Goal: Task Accomplishment & Management: Manage account settings

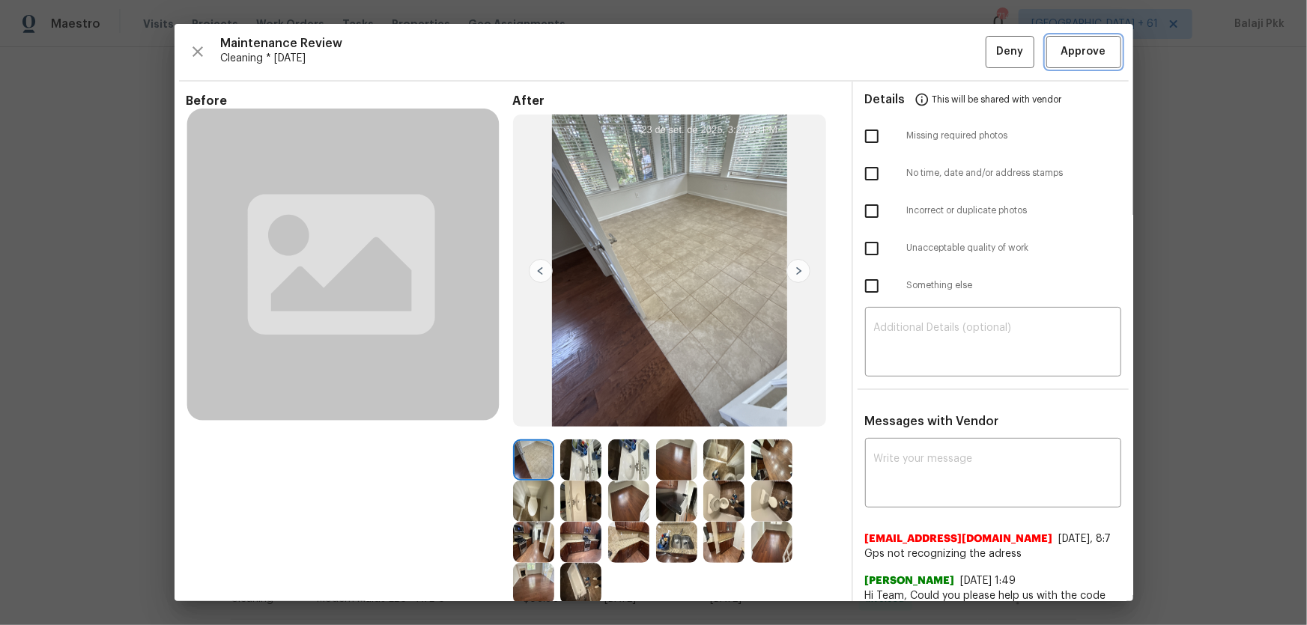
click at [1058, 49] on span "Approve" at bounding box center [1083, 52] width 51 height 19
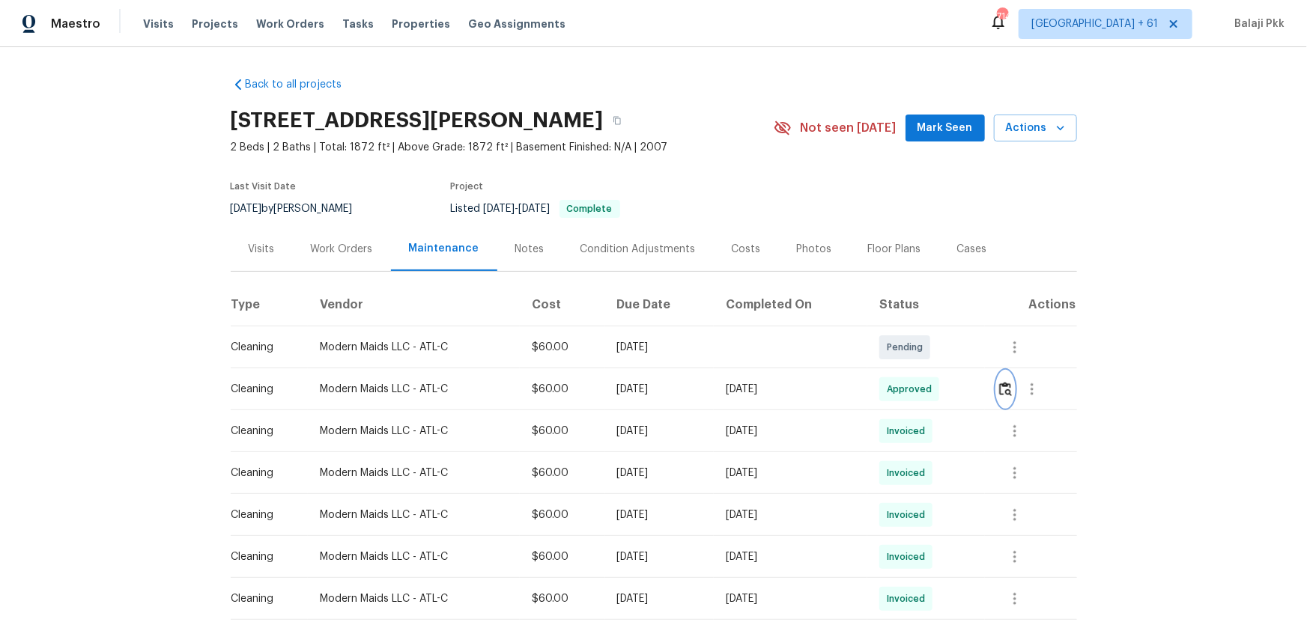
click at [1005, 392] on img "button" at bounding box center [1005, 389] width 13 height 14
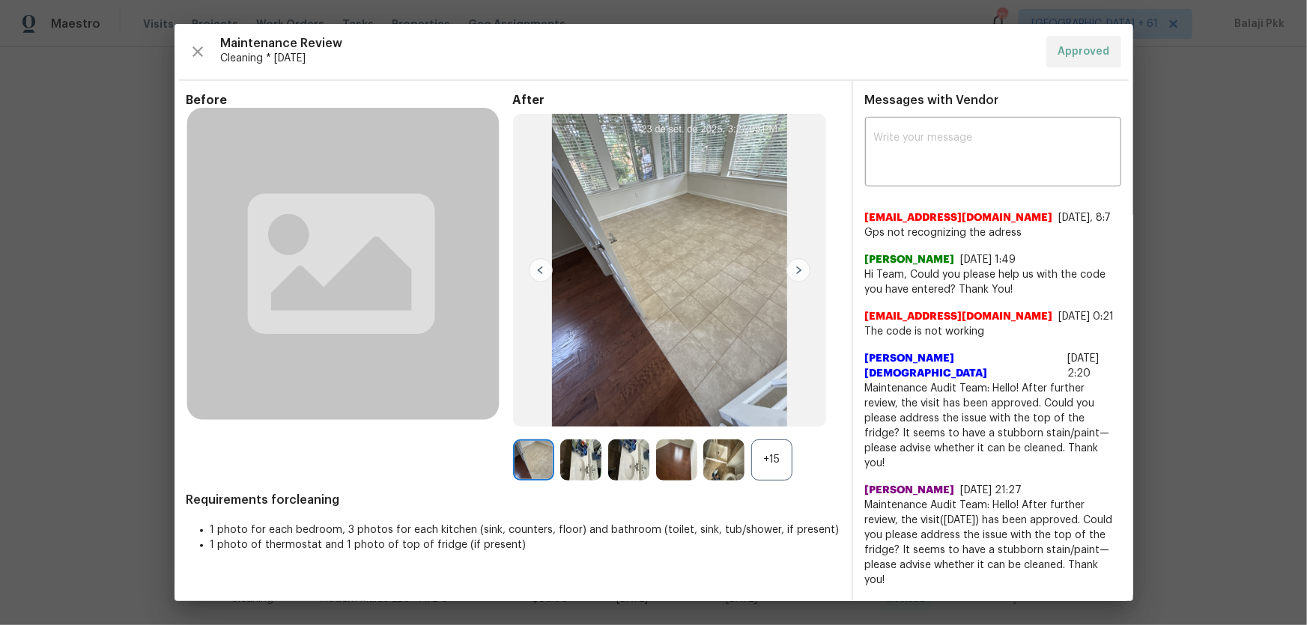
click at [765, 464] on div "+15" at bounding box center [771, 460] width 41 height 41
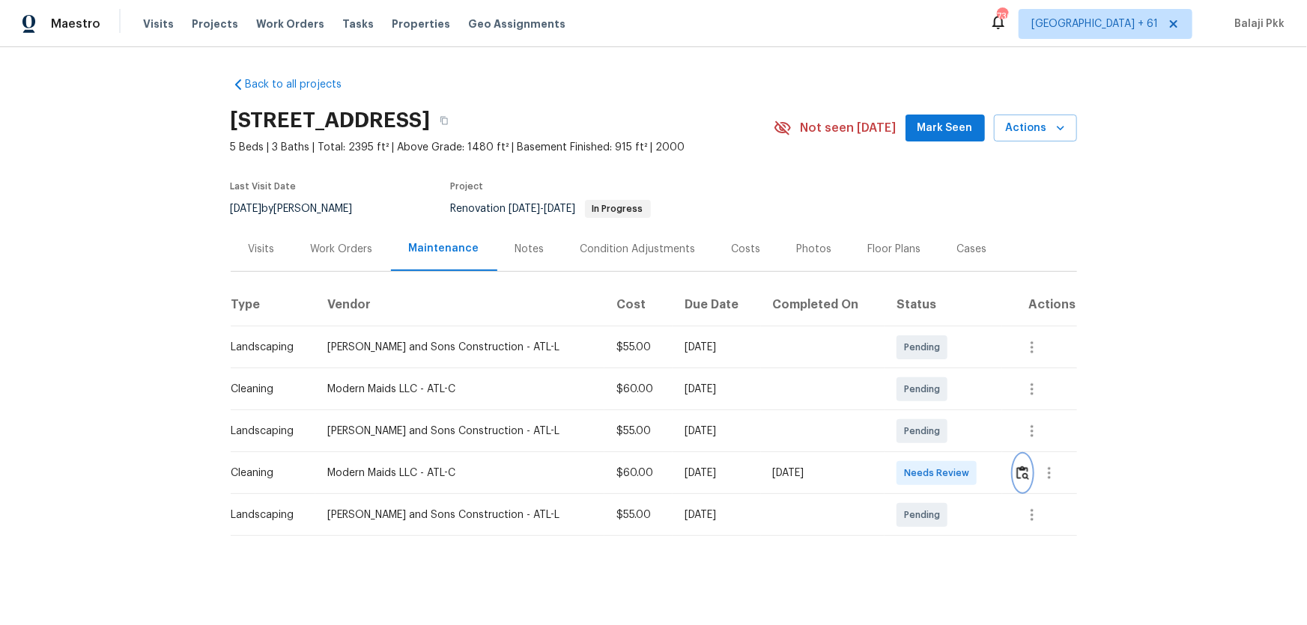
click at [929, 413] on img "button" at bounding box center [1022, 473] width 13 height 14
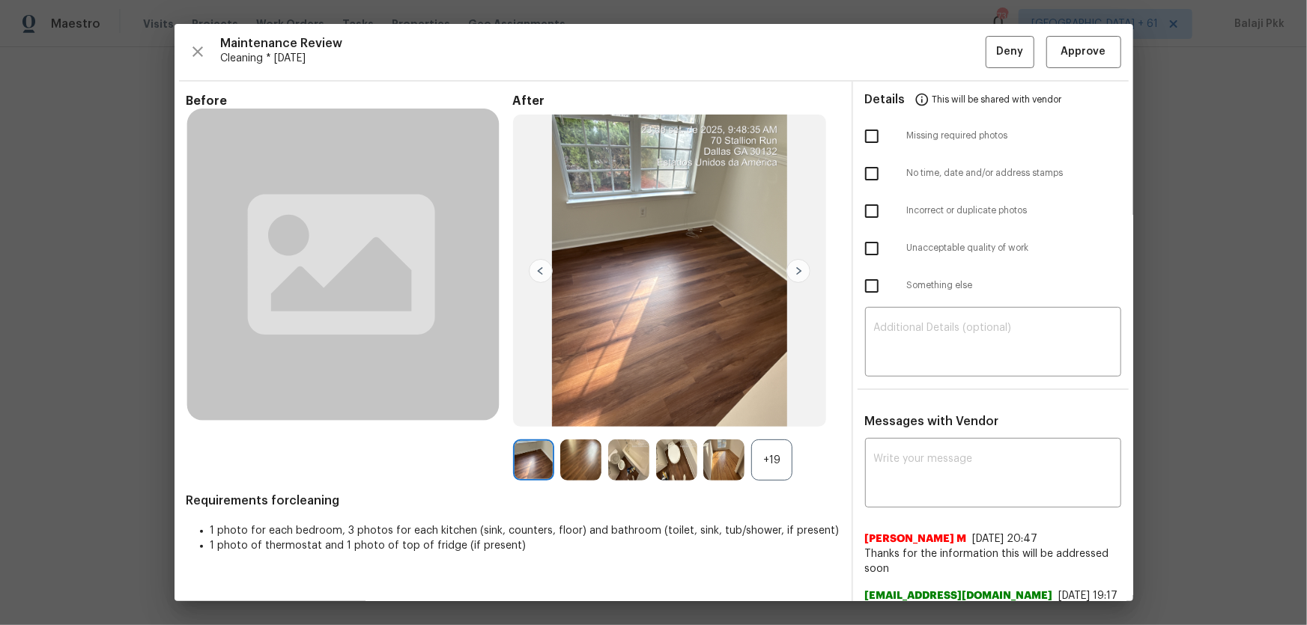
click at [761, 413] on div "+19" at bounding box center [771, 460] width 41 height 41
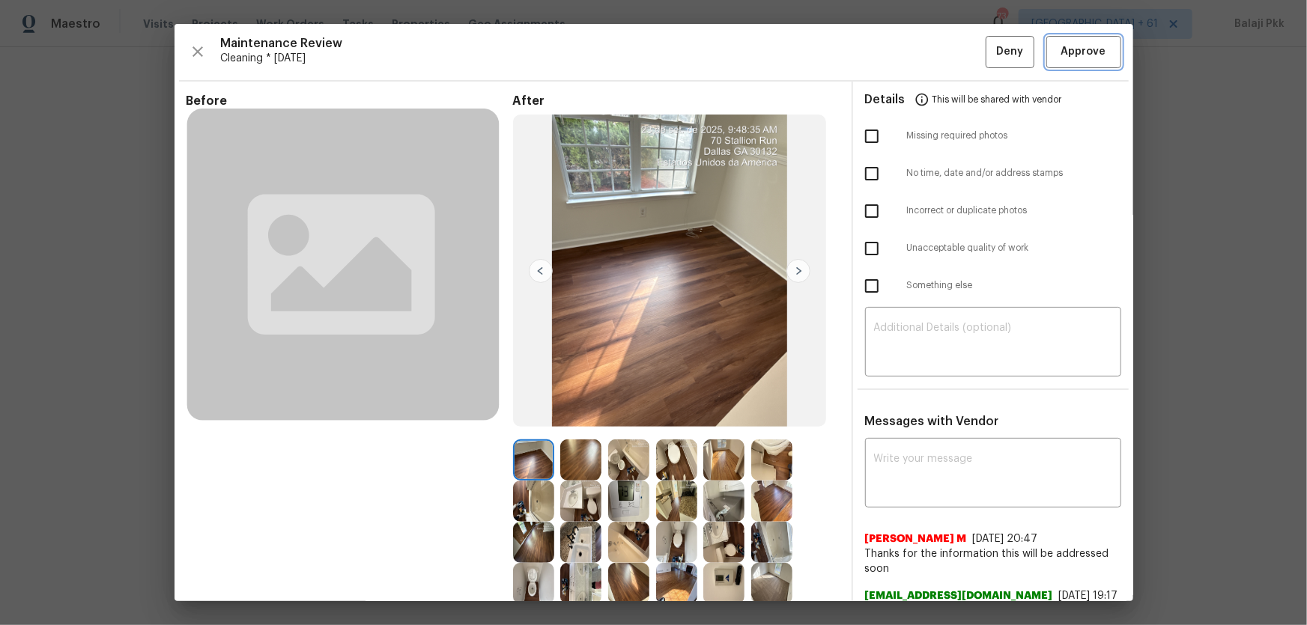
click at [929, 64] on button "Approve" at bounding box center [1083, 52] width 75 height 32
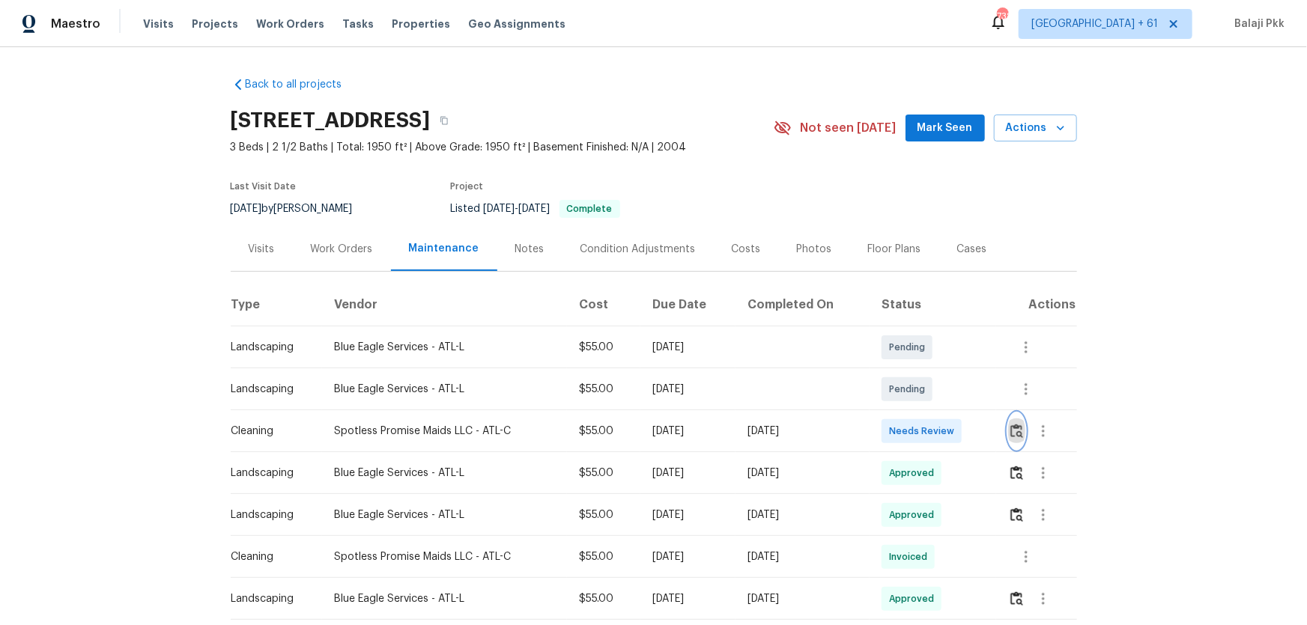
click at [929, 413] on img "button" at bounding box center [1016, 431] width 13 height 14
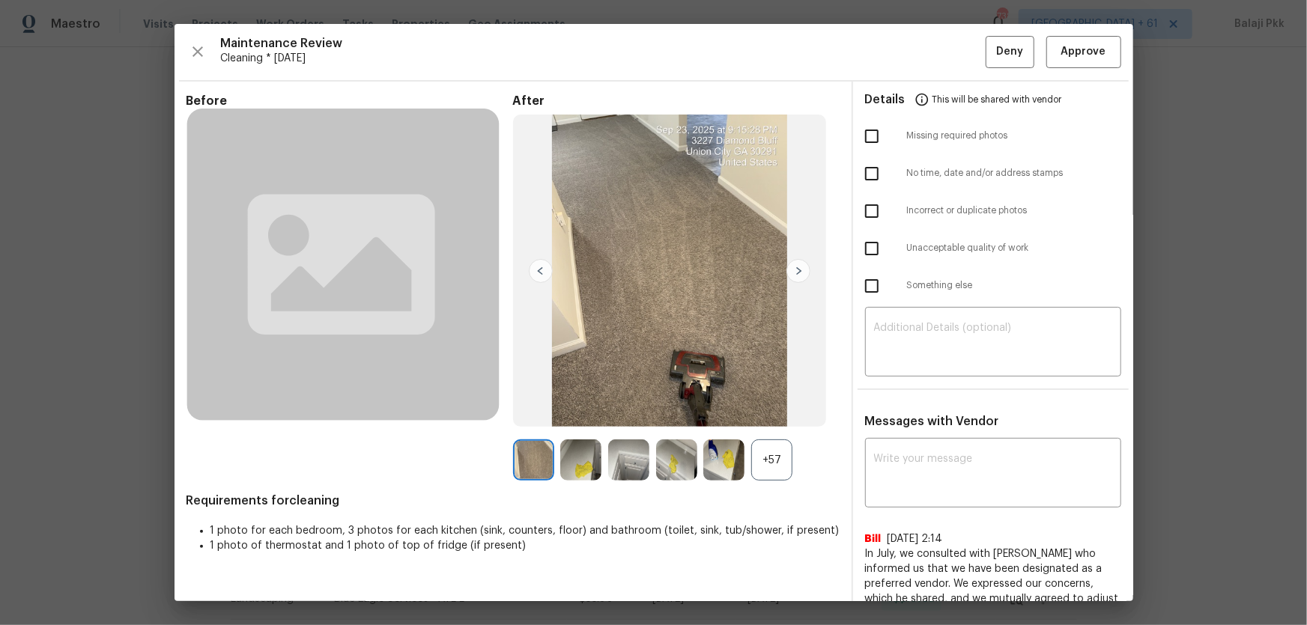
click at [788, 413] on div "+57" at bounding box center [771, 460] width 41 height 41
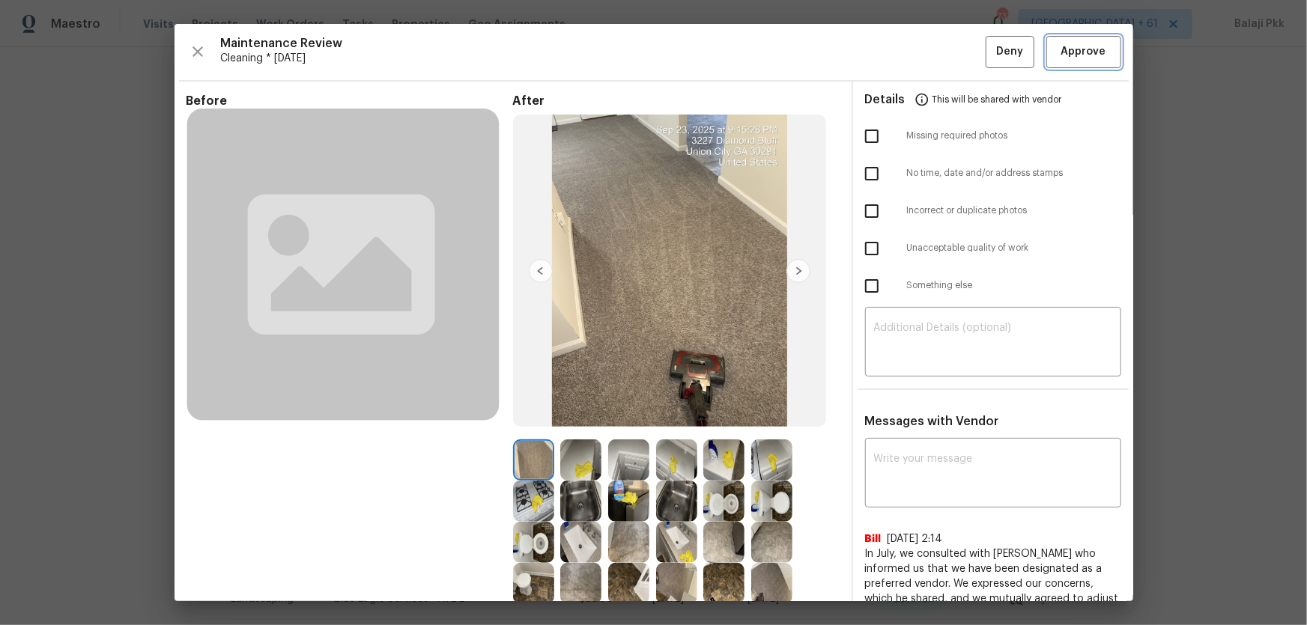
drag, startPoint x: 1069, startPoint y: 46, endPoint x: 989, endPoint y: 4, distance: 90.4
click at [929, 46] on span "Approve" at bounding box center [1083, 52] width 45 height 19
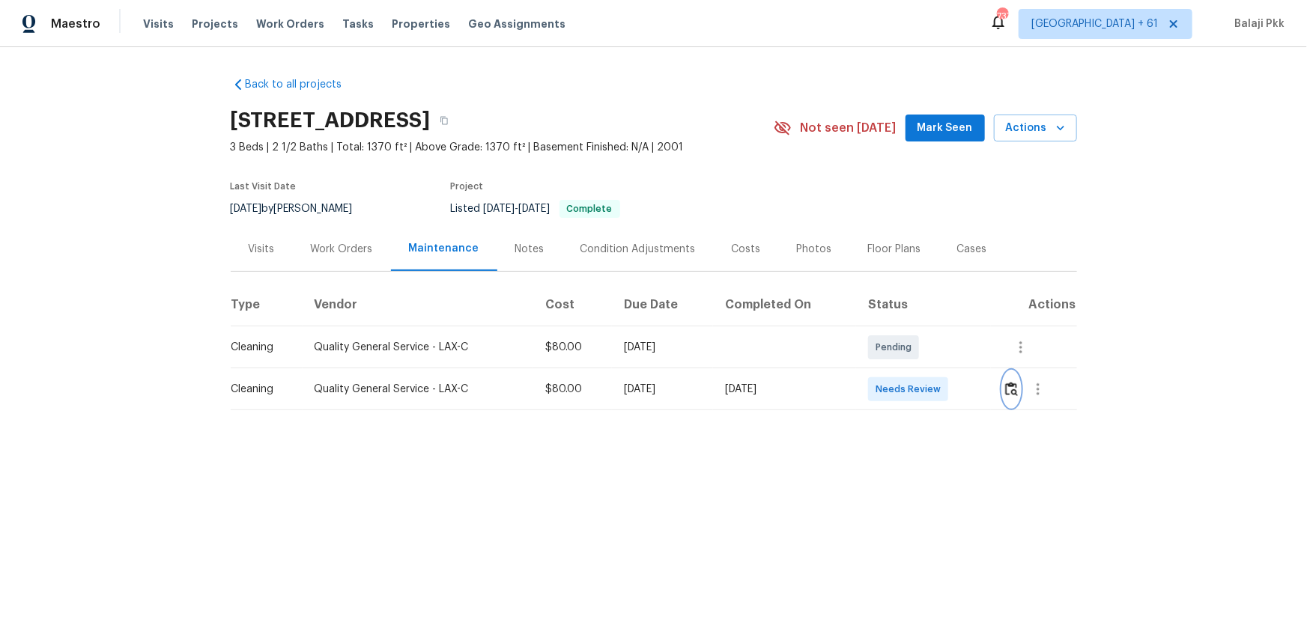
click at [929, 396] on img "button" at bounding box center [1011, 389] width 13 height 14
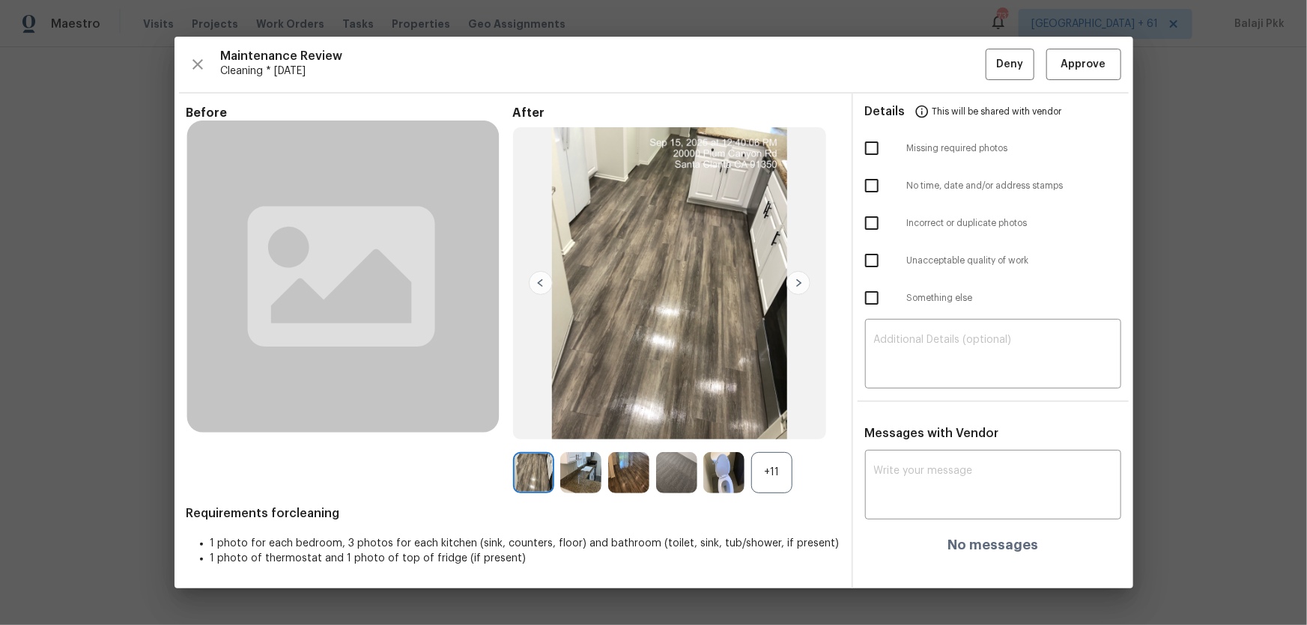
click at [762, 413] on div "+11" at bounding box center [771, 472] width 41 height 41
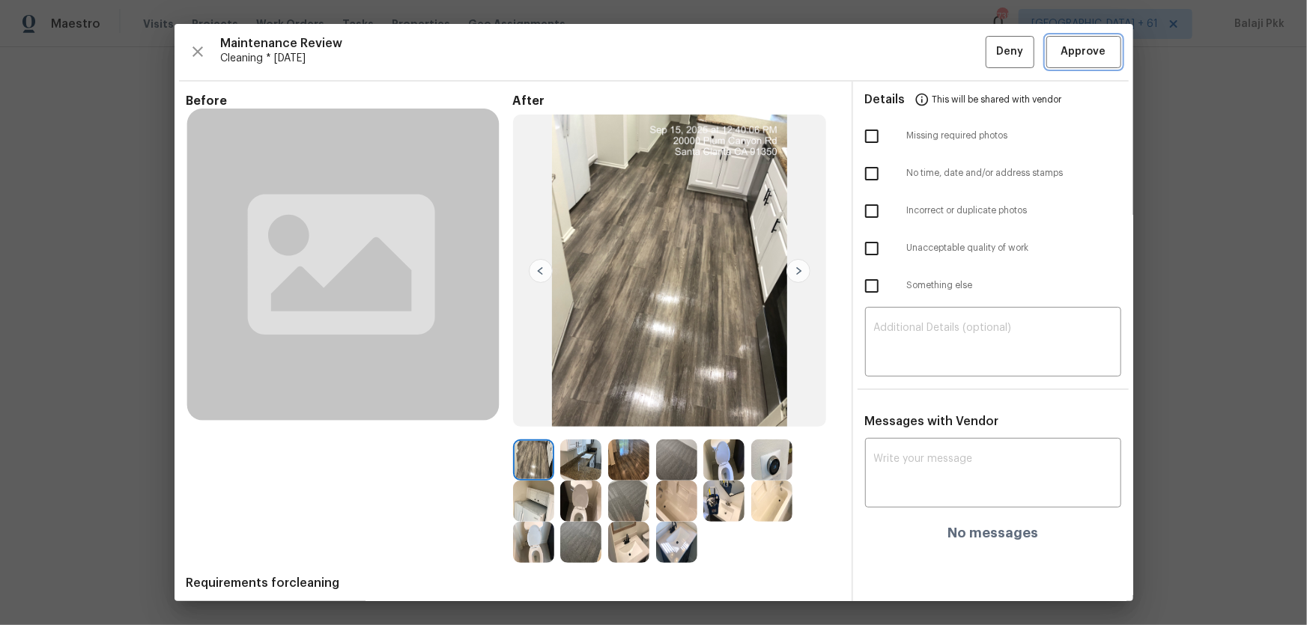
click at [929, 46] on span "Approve" at bounding box center [1083, 52] width 45 height 19
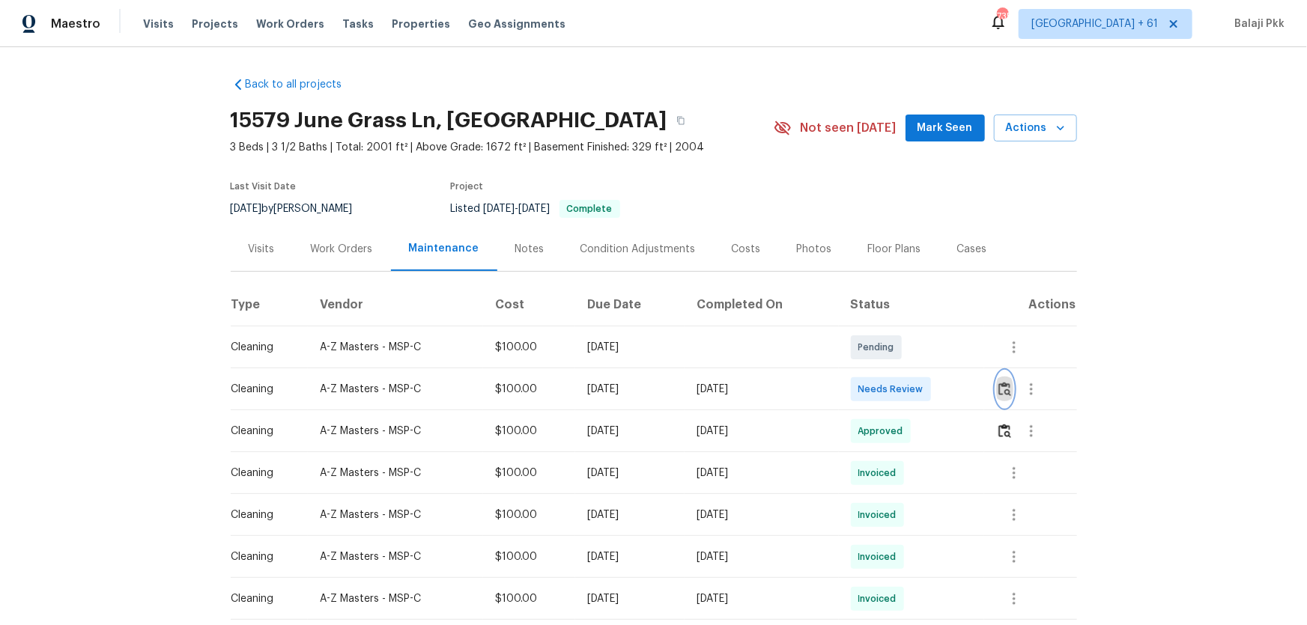
click at [929, 385] on button "button" at bounding box center [1004, 389] width 17 height 36
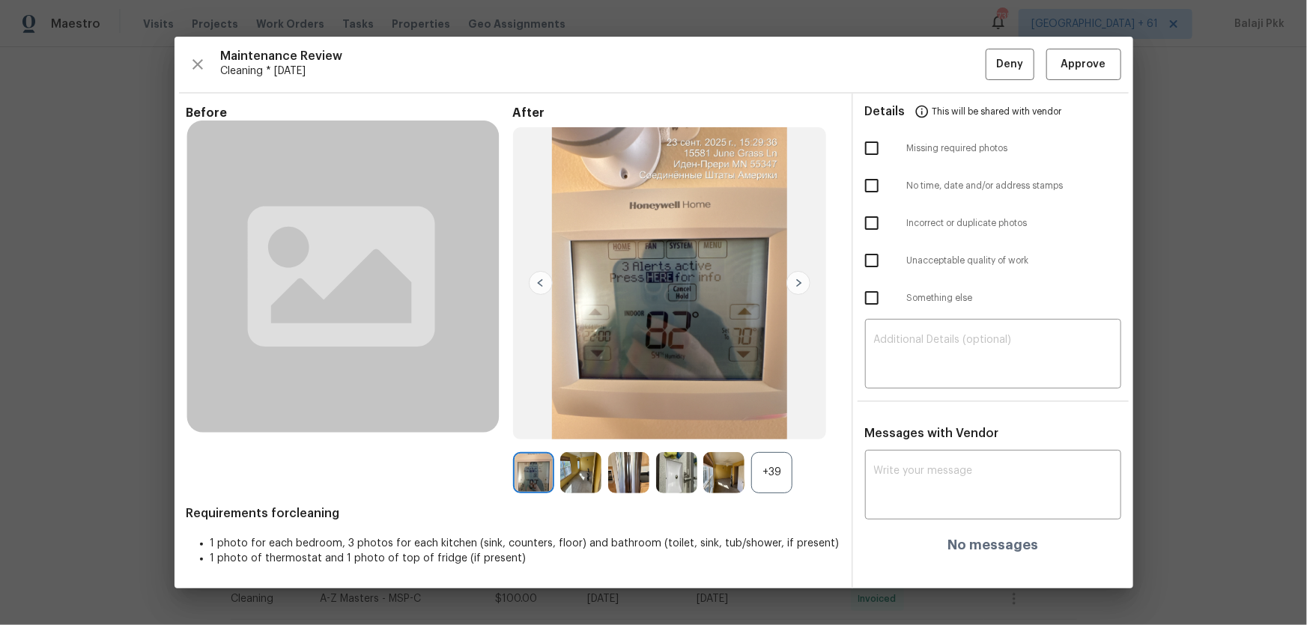
click at [788, 413] on div "+39" at bounding box center [771, 472] width 41 height 41
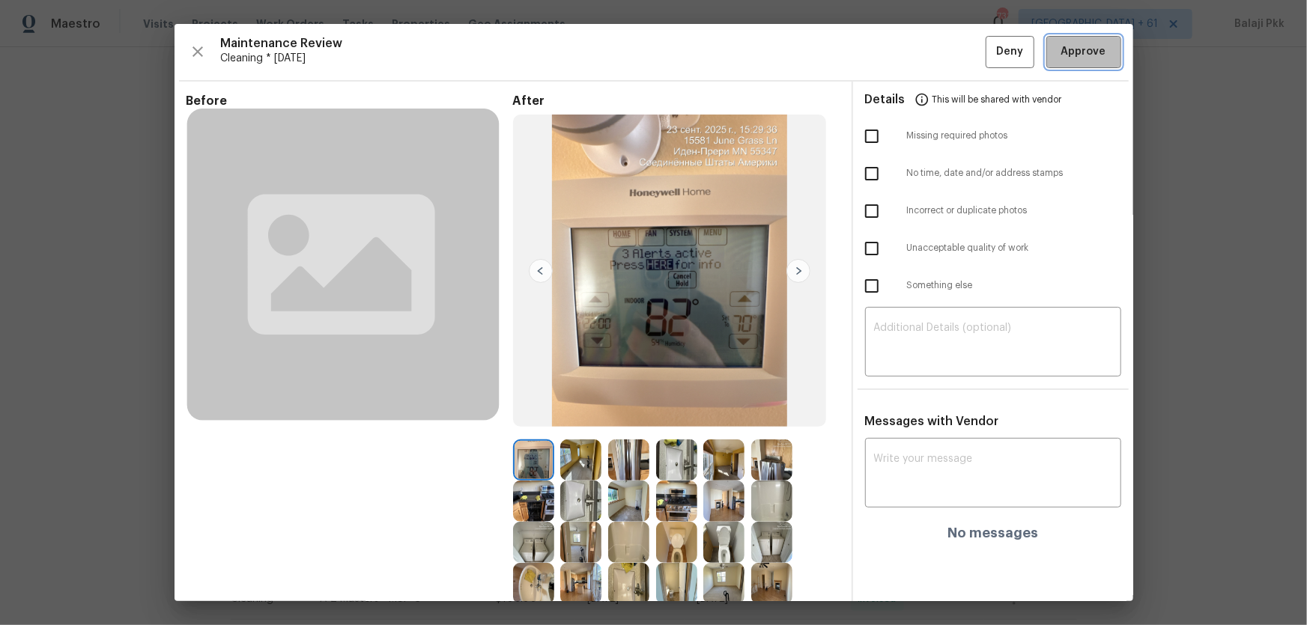
click at [929, 47] on span "Approve" at bounding box center [1083, 52] width 45 height 19
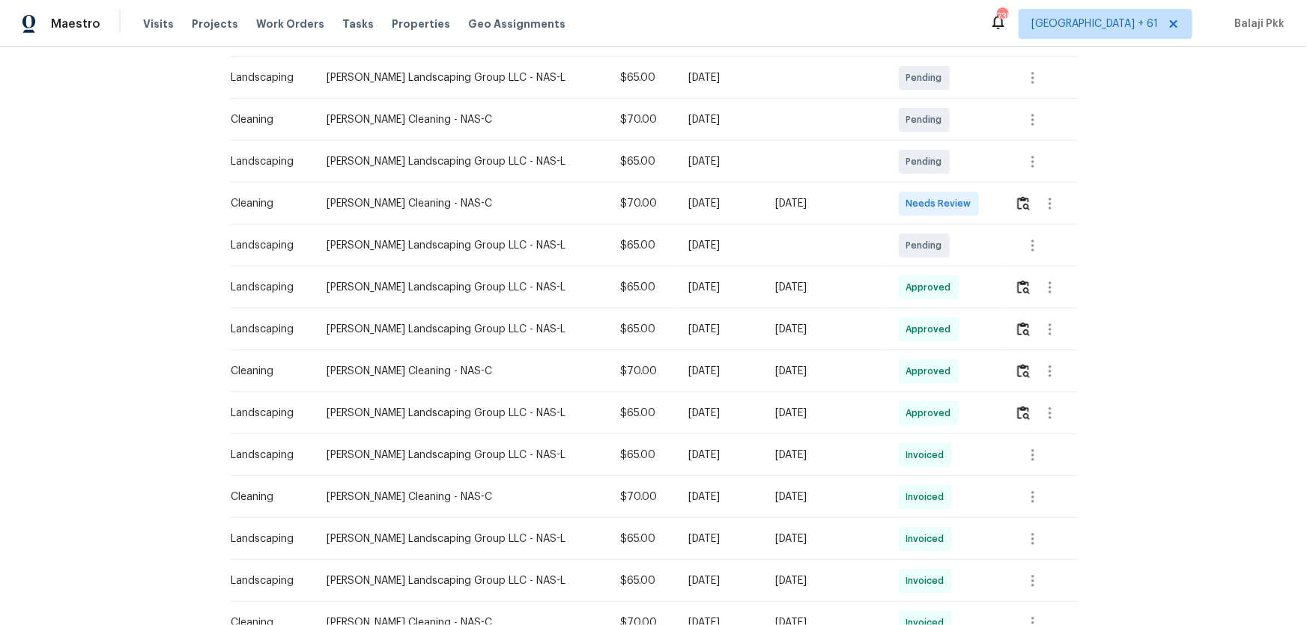
scroll to position [136, 0]
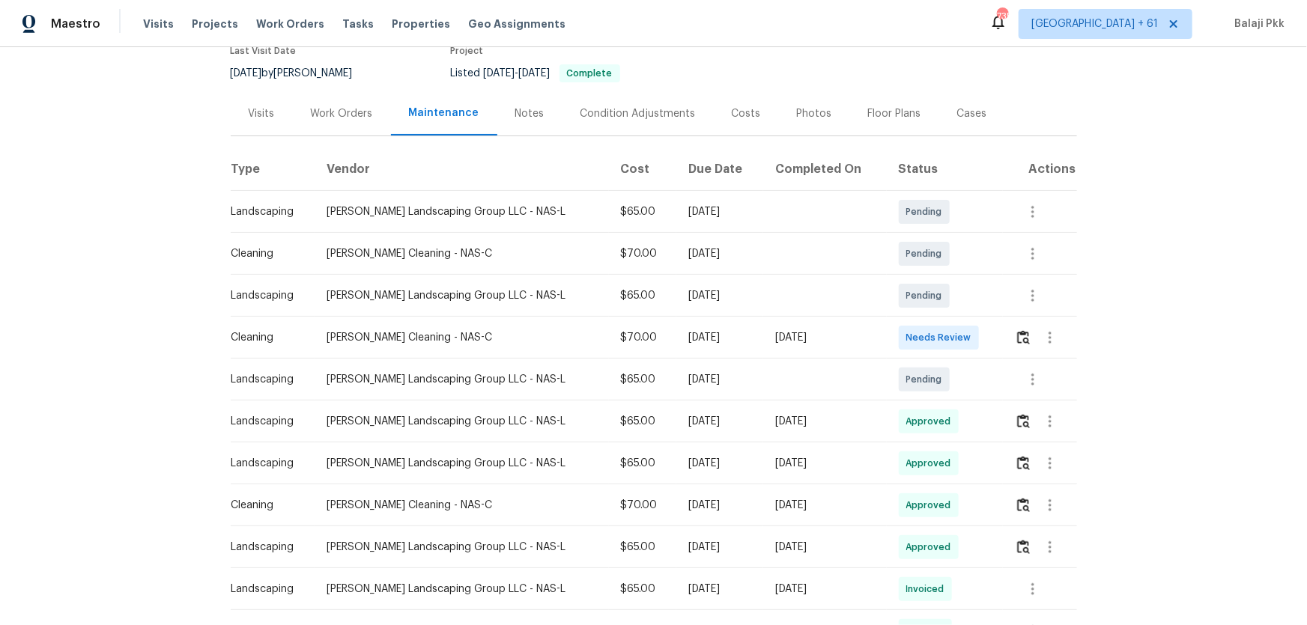
click at [1015, 347] on div at bounding box center [1045, 338] width 61 height 36
click at [1015, 346] on button "button" at bounding box center [1023, 338] width 17 height 36
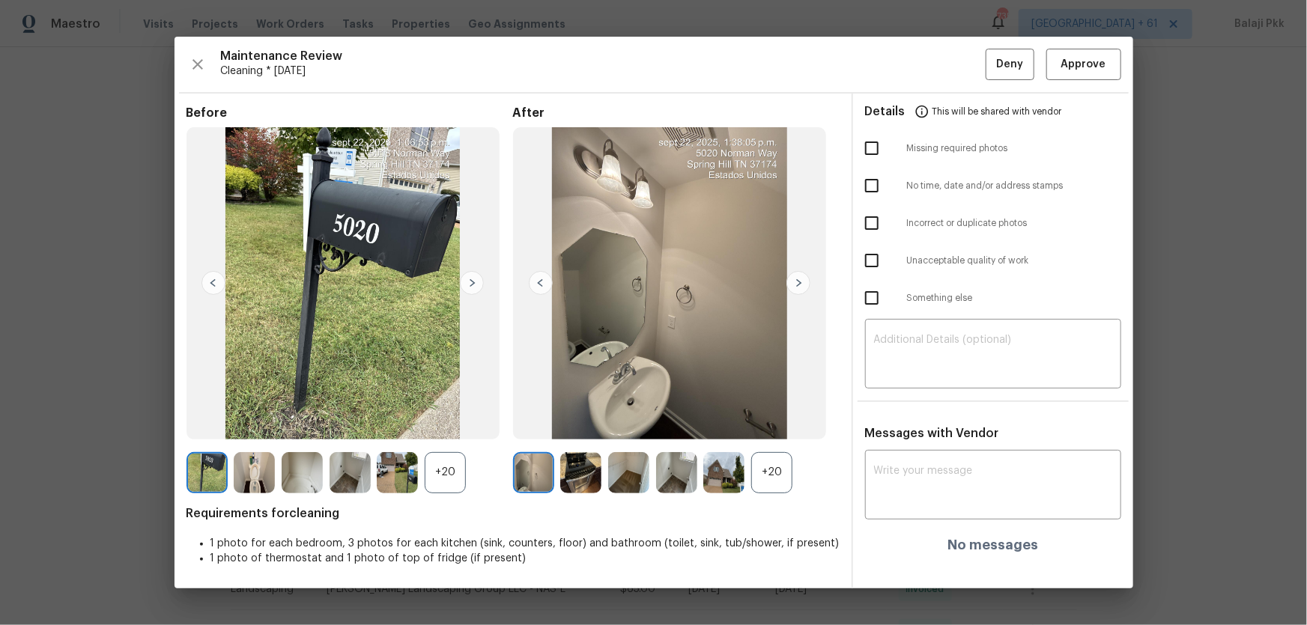
click at [763, 454] on div "+20" at bounding box center [771, 472] width 41 height 41
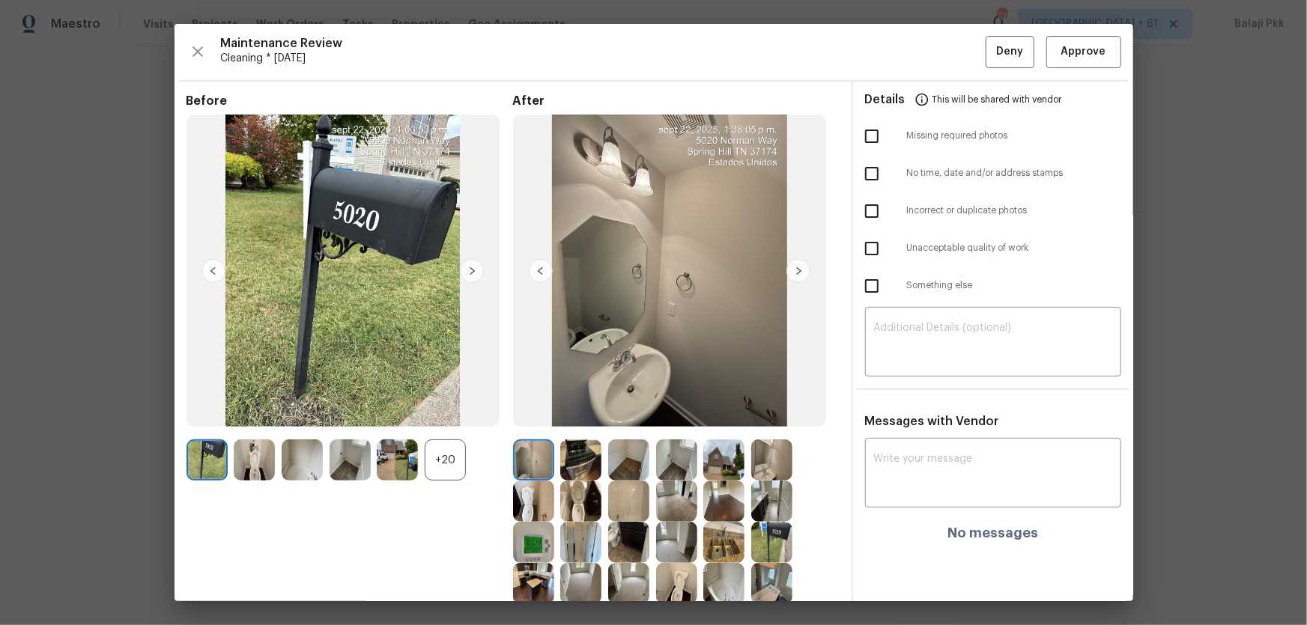
click at [437, 454] on div "+20" at bounding box center [445, 460] width 41 height 41
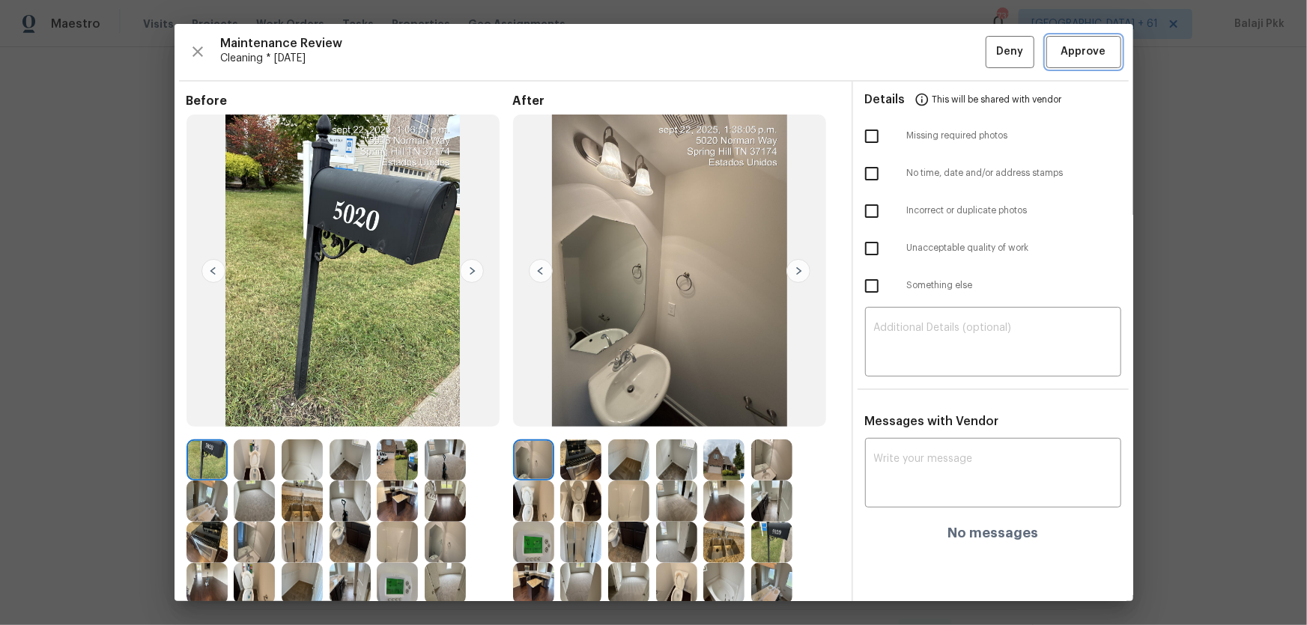
click at [1022, 55] on span "Approve" at bounding box center [1083, 52] width 45 height 19
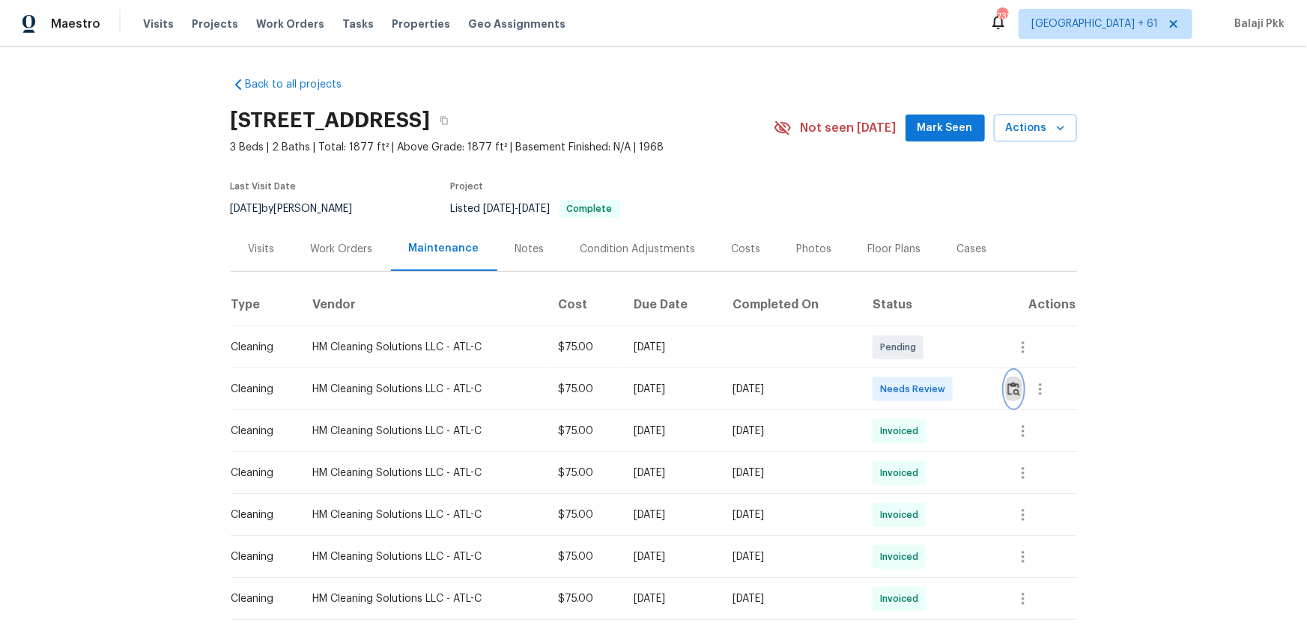
click at [929, 386] on button "button" at bounding box center [1013, 389] width 17 height 36
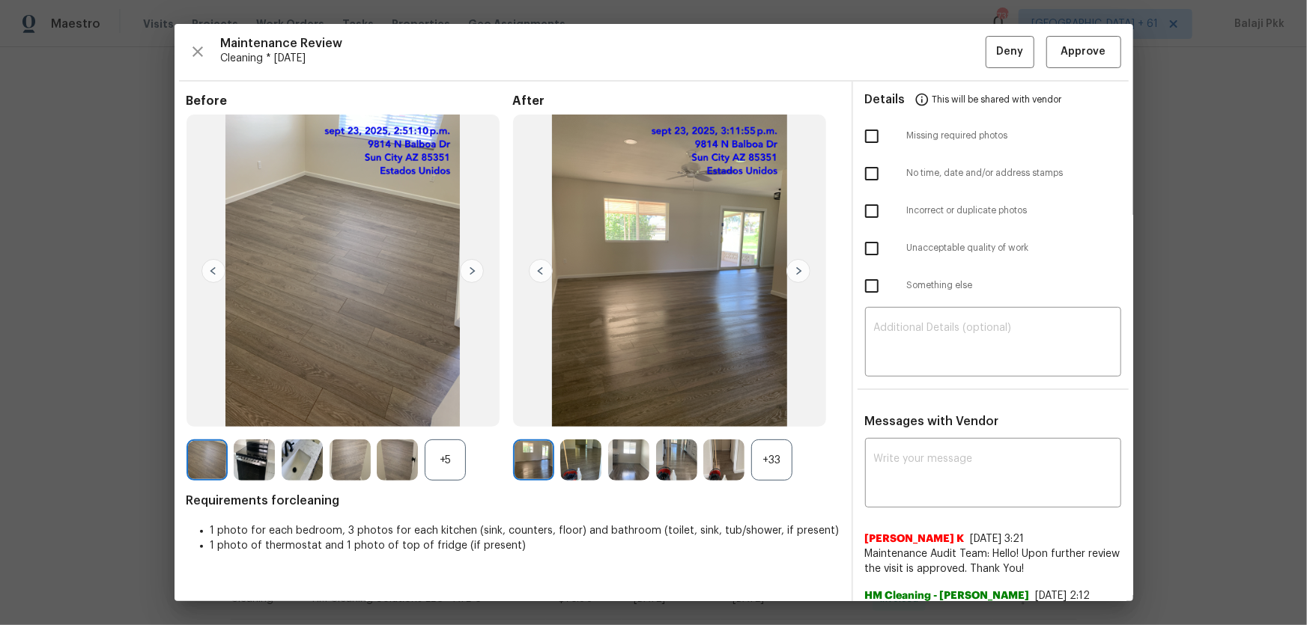
click at [771, 413] on div "+33" at bounding box center [771, 460] width 41 height 41
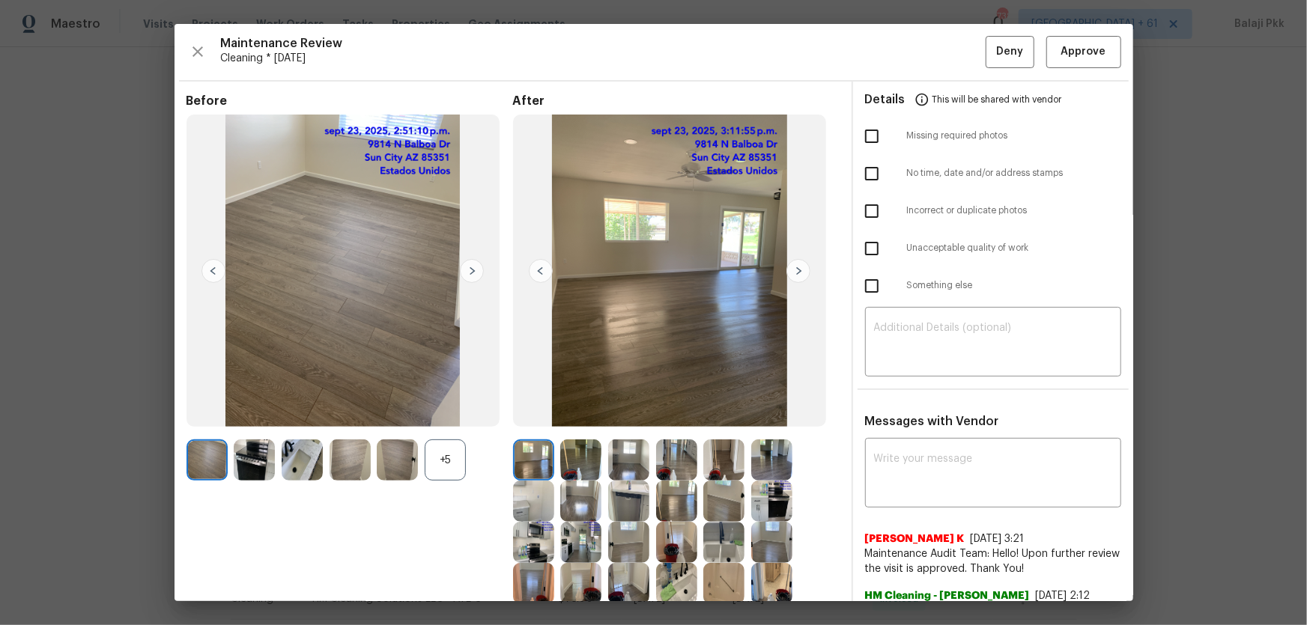
click at [445, 413] on div "+5" at bounding box center [445, 460] width 41 height 41
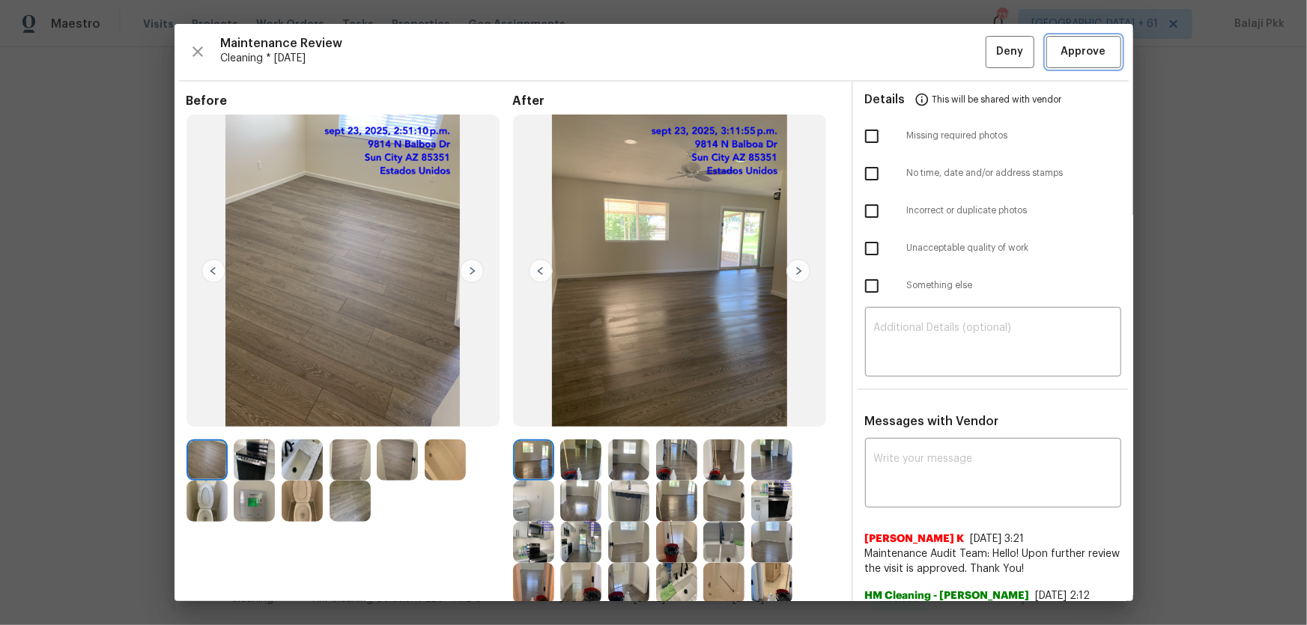
click at [929, 43] on span "Approve" at bounding box center [1083, 52] width 45 height 19
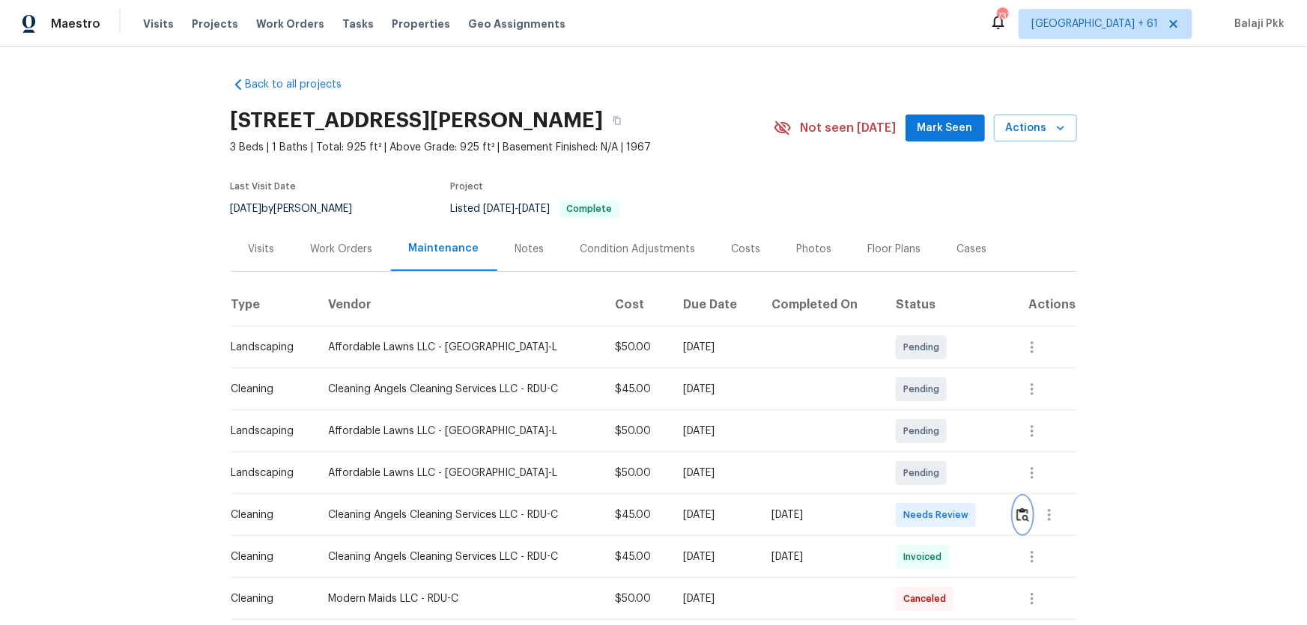
click at [929, 413] on button "button" at bounding box center [1022, 515] width 17 height 36
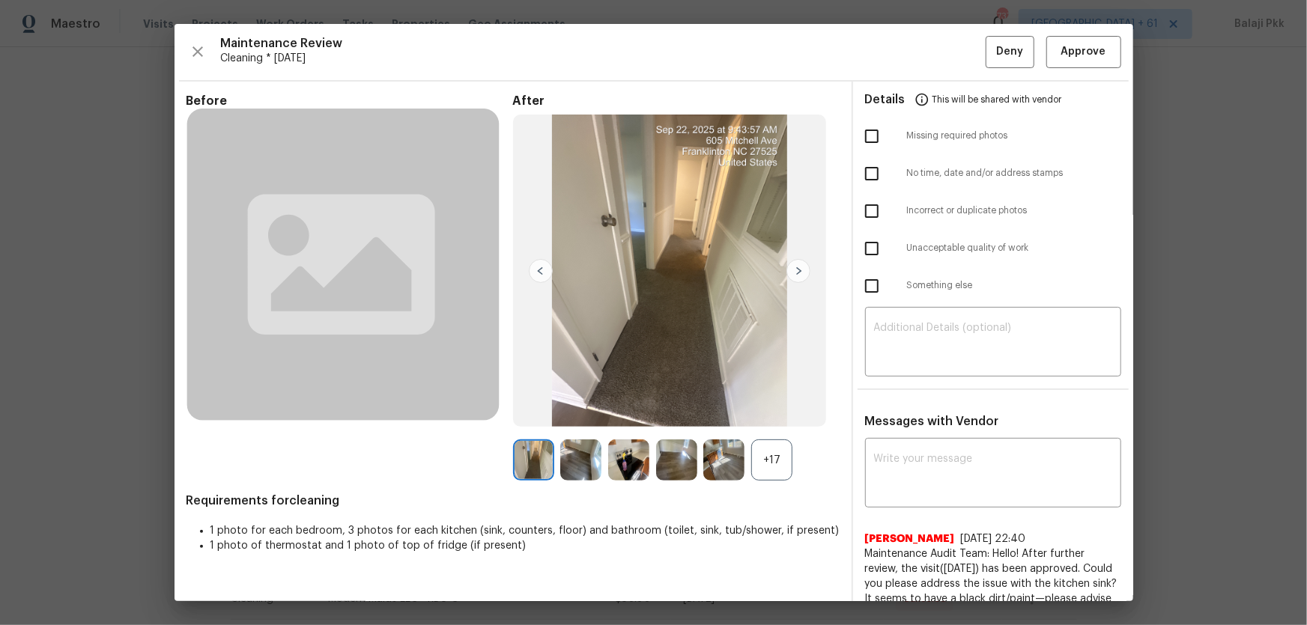
click at [782, 413] on div "+17" at bounding box center [771, 460] width 41 height 41
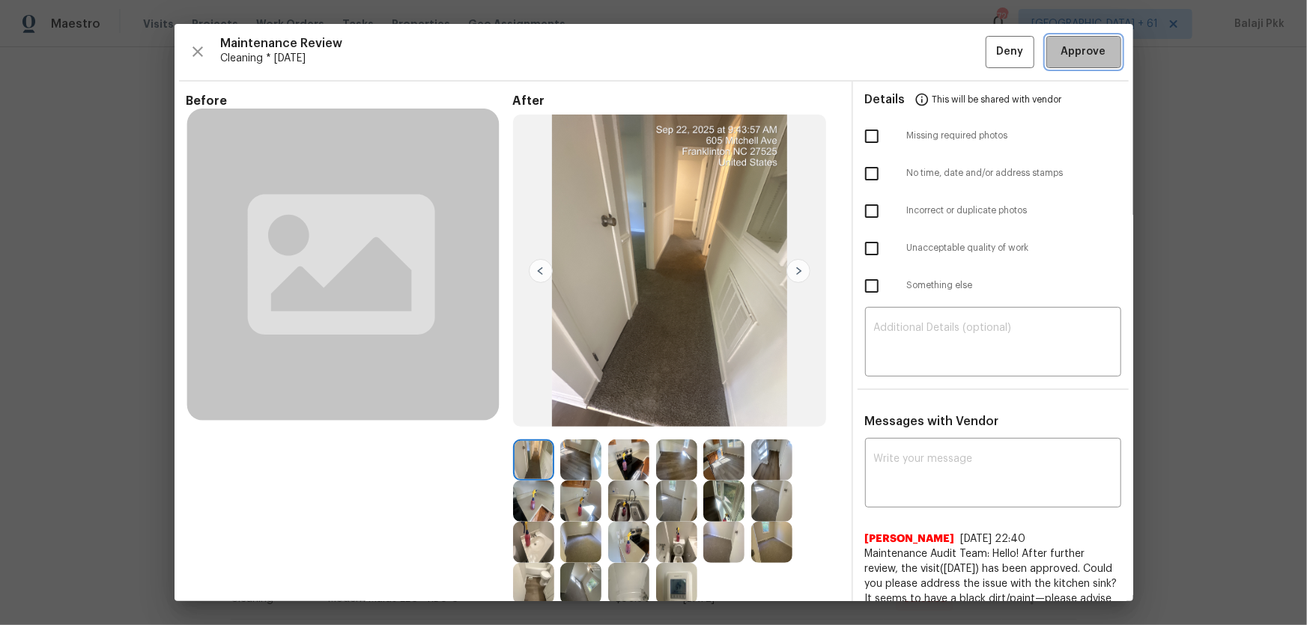
click at [929, 53] on span "Approve" at bounding box center [1083, 52] width 51 height 19
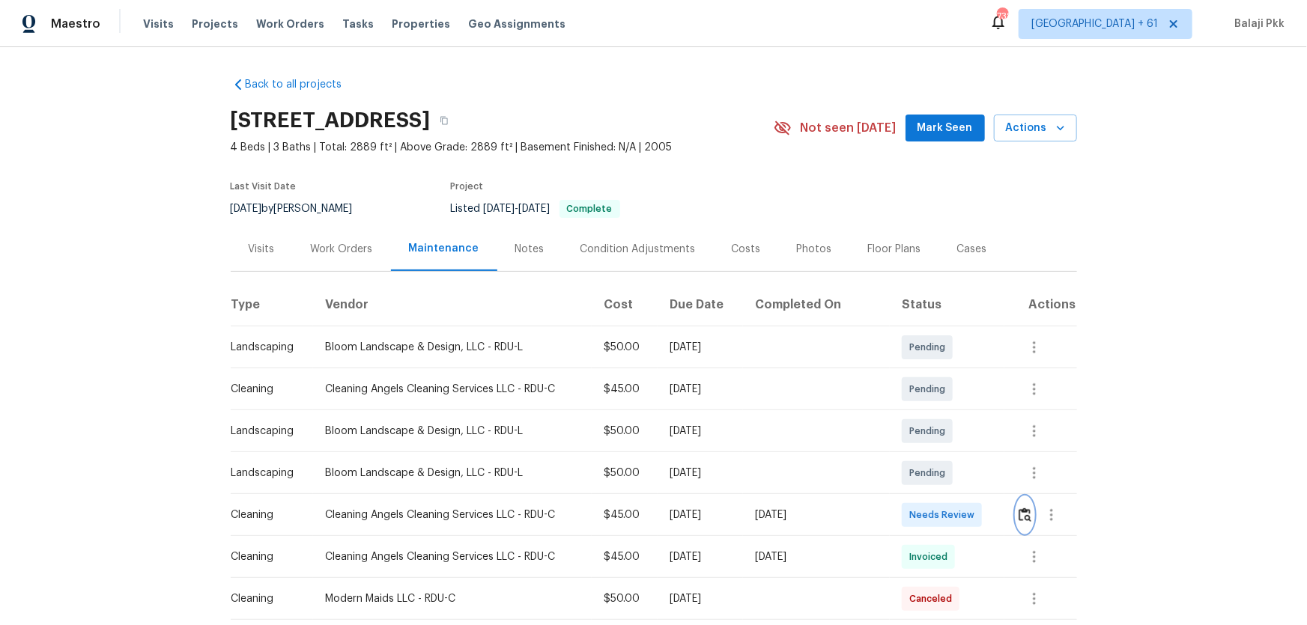
click at [929, 413] on img "button" at bounding box center [1025, 515] width 13 height 14
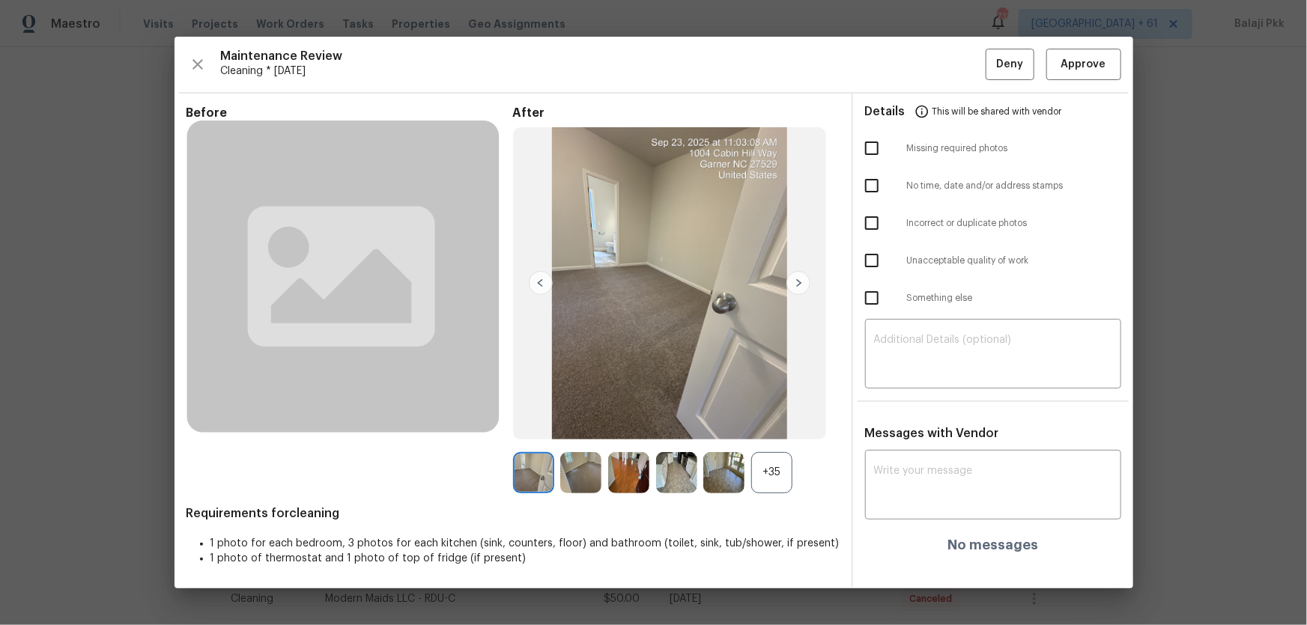
click at [788, 413] on div "+35" at bounding box center [771, 472] width 41 height 41
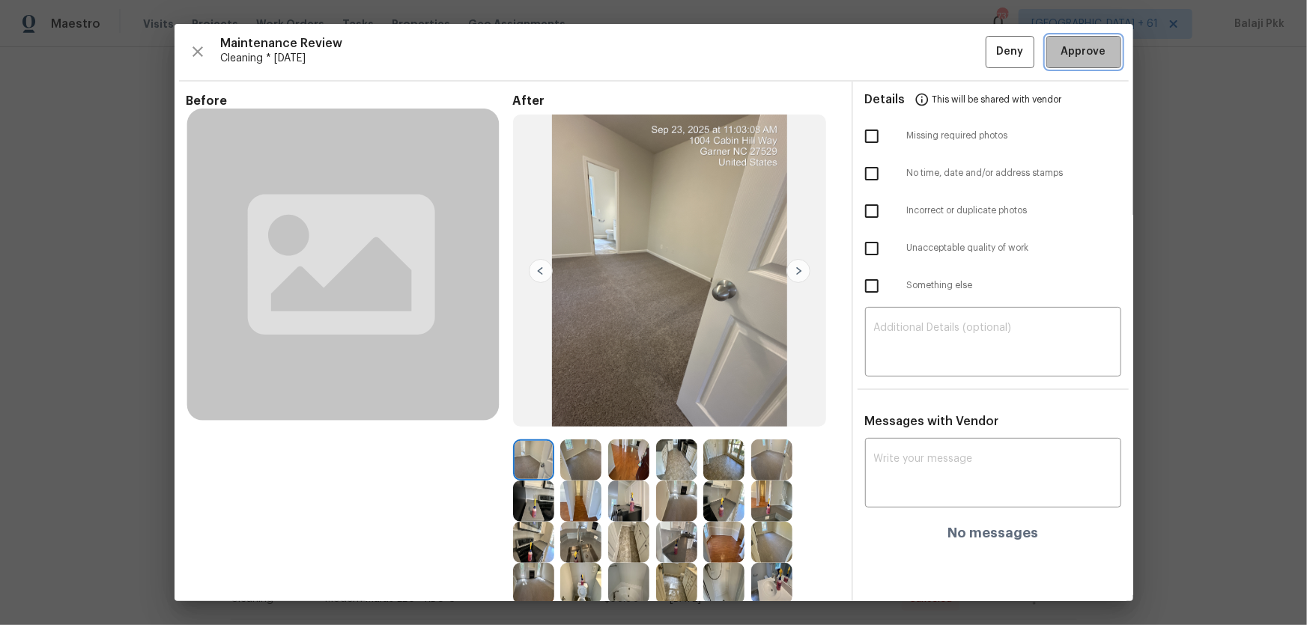
click at [929, 58] on span "Approve" at bounding box center [1083, 52] width 45 height 19
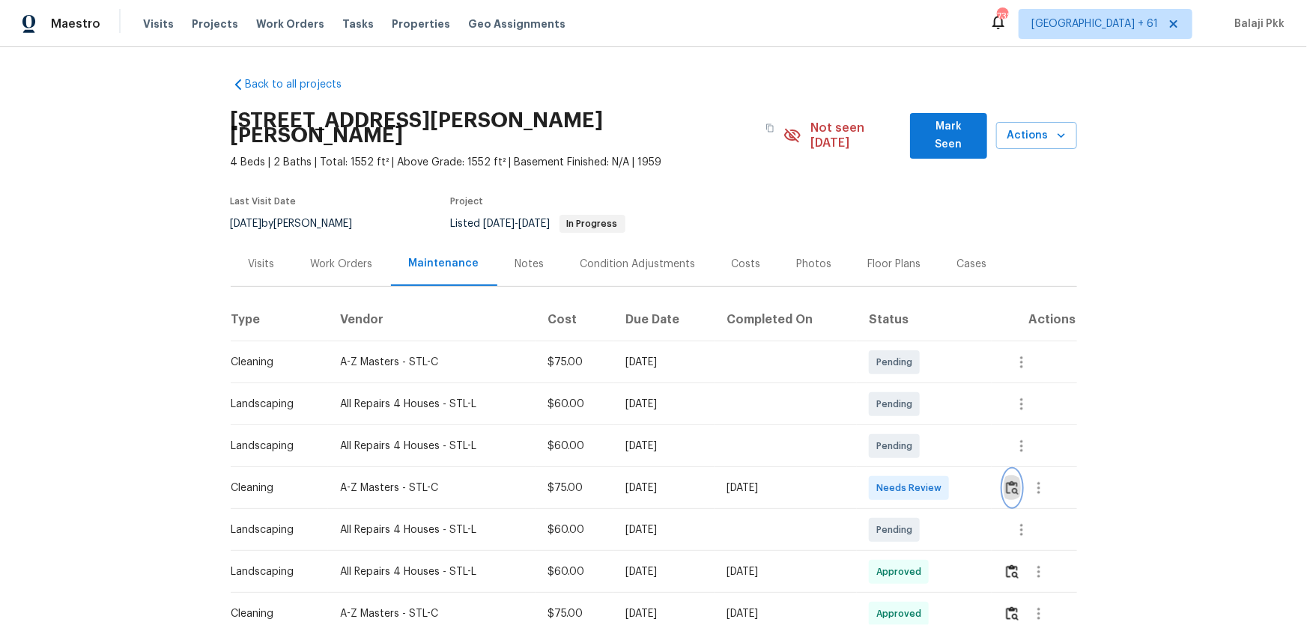
click at [929, 413] on img "button" at bounding box center [1012, 488] width 13 height 14
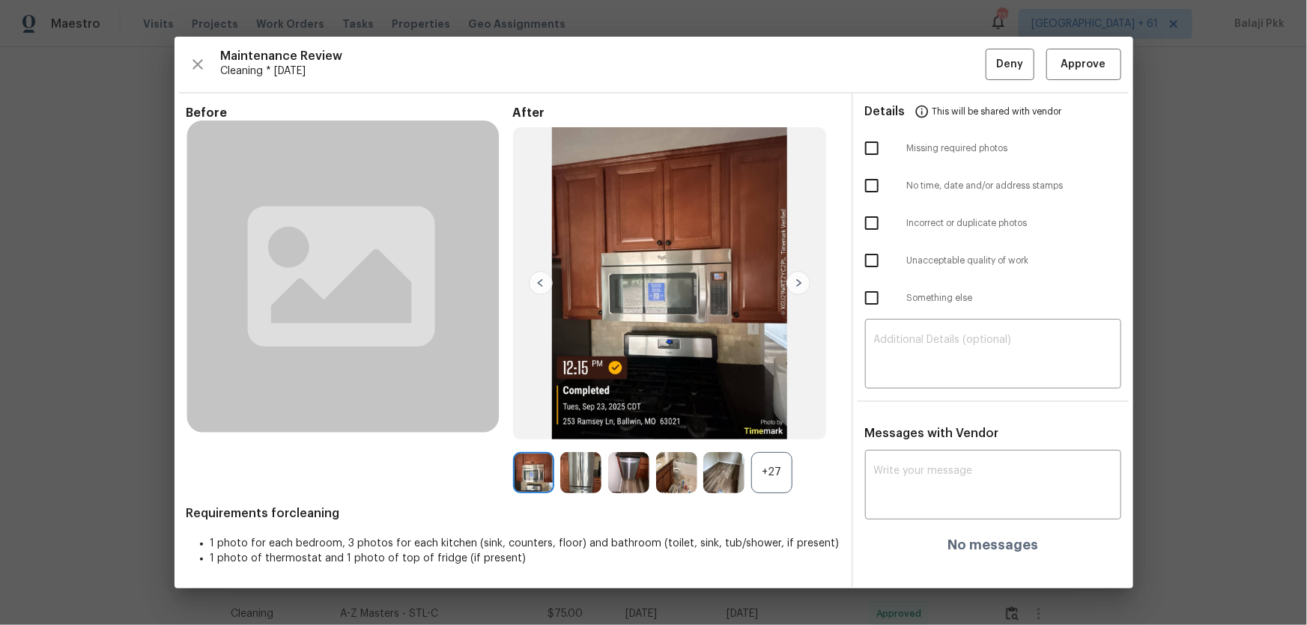
click at [779, 413] on div "+27" at bounding box center [771, 472] width 41 height 41
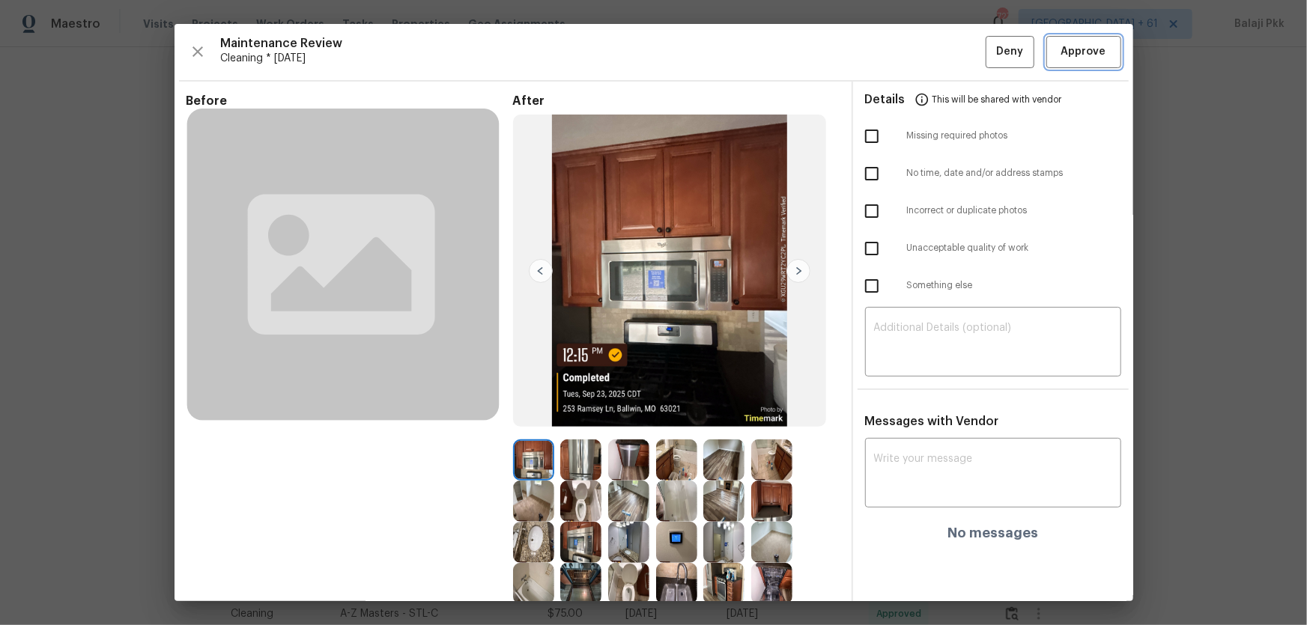
click at [929, 46] on span "Approve" at bounding box center [1083, 52] width 45 height 19
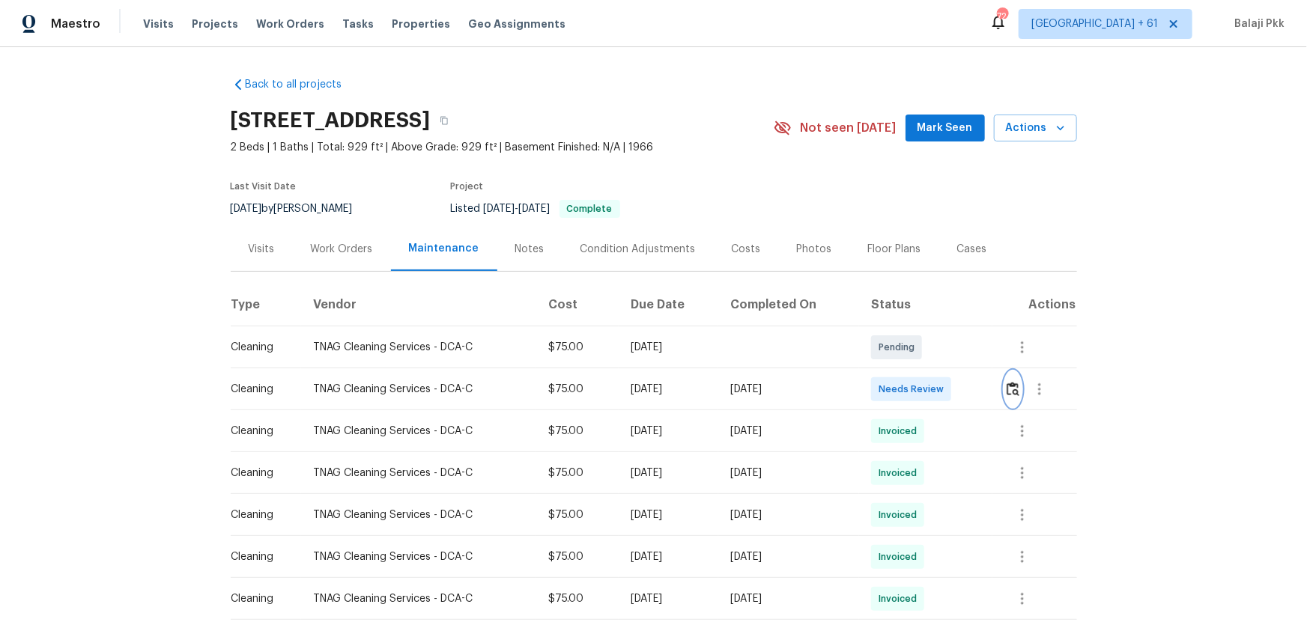
click at [929, 386] on img "button" at bounding box center [1013, 389] width 13 height 14
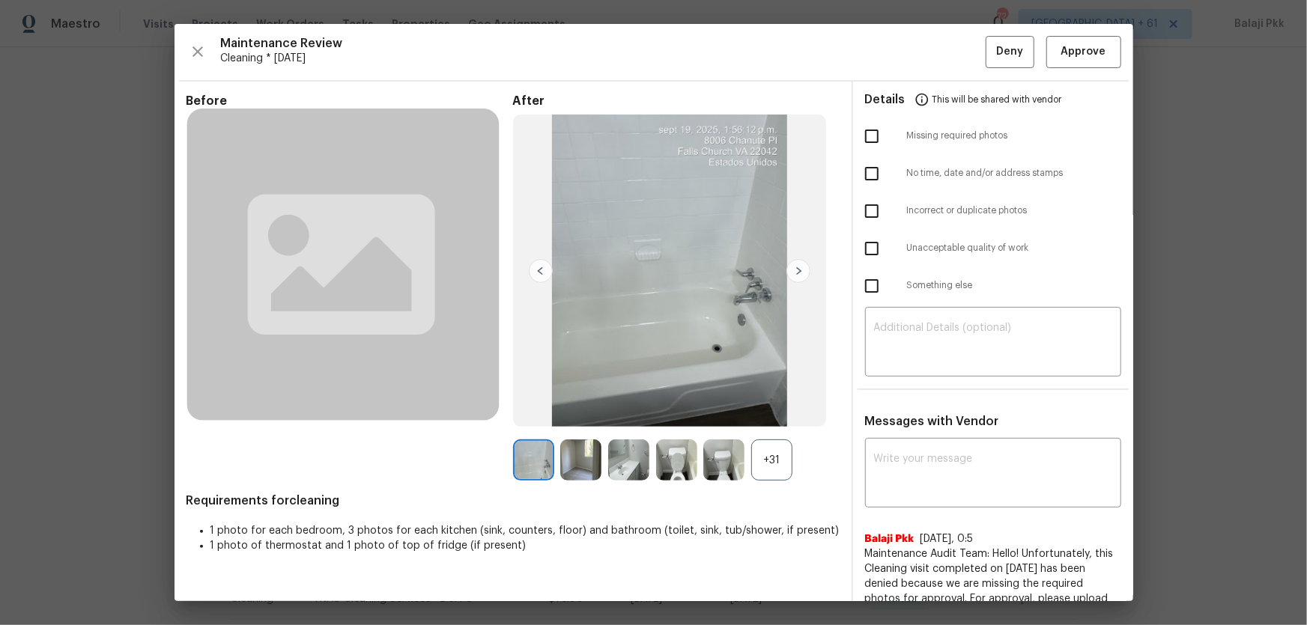
click at [780, 413] on div "+31" at bounding box center [771, 460] width 41 height 41
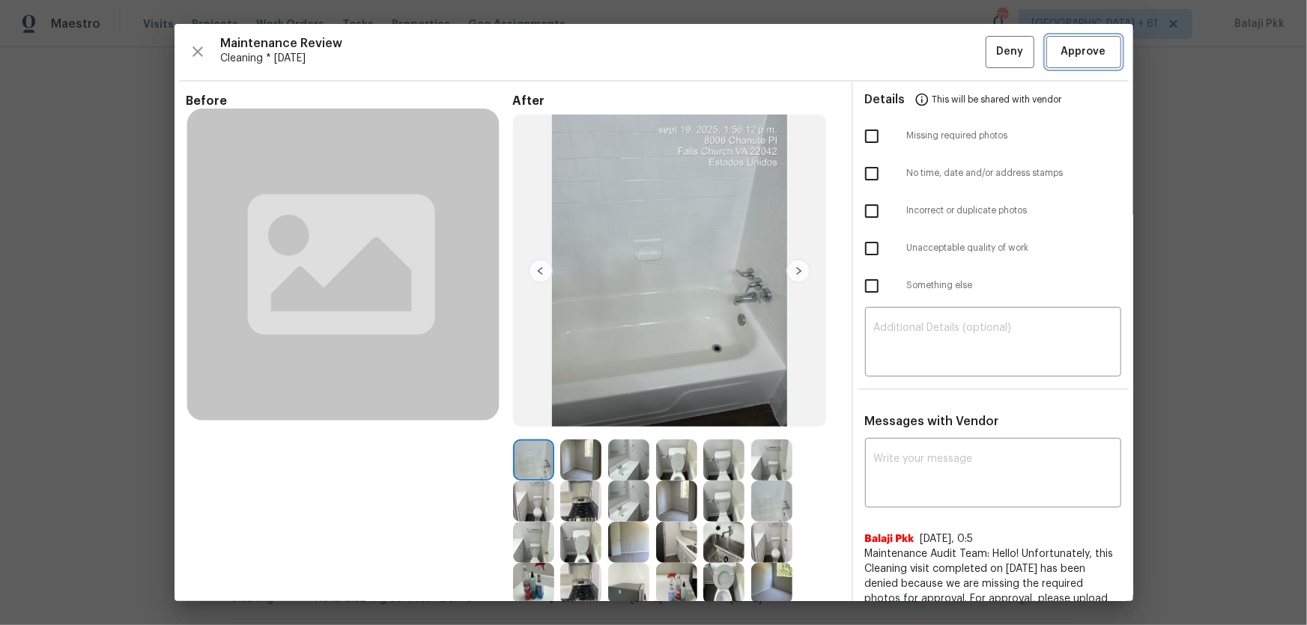
click at [929, 37] on button "Approve" at bounding box center [1083, 52] width 75 height 32
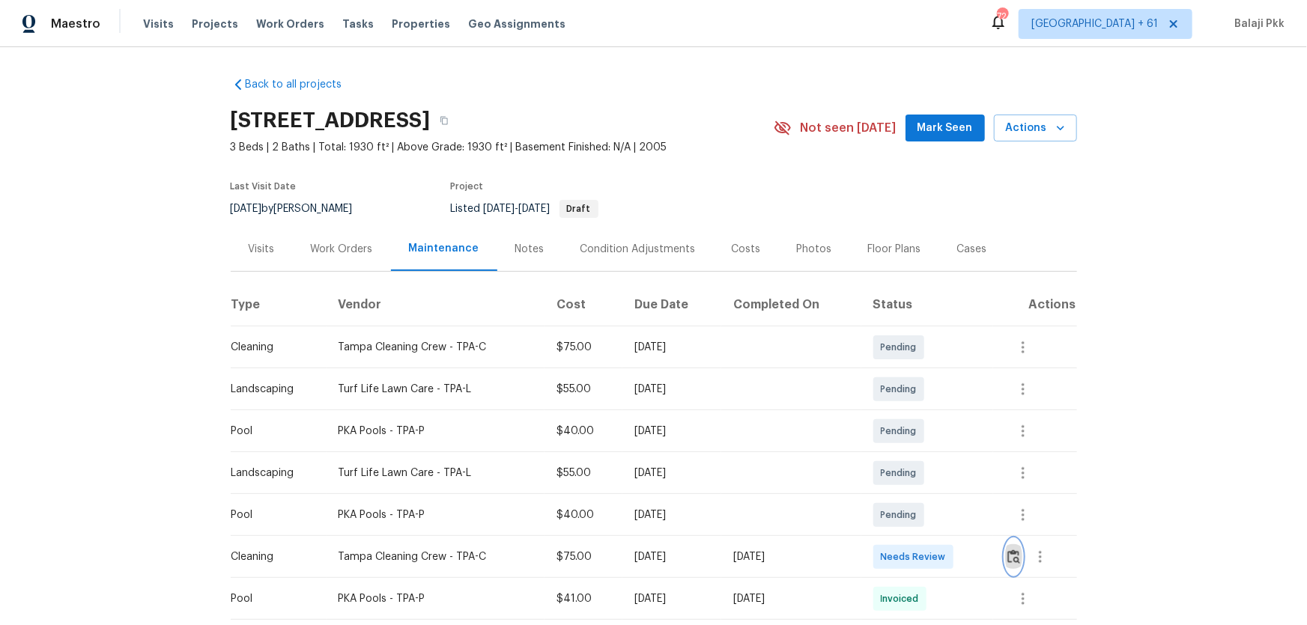
click at [929, 413] on img "button" at bounding box center [1013, 557] width 13 height 14
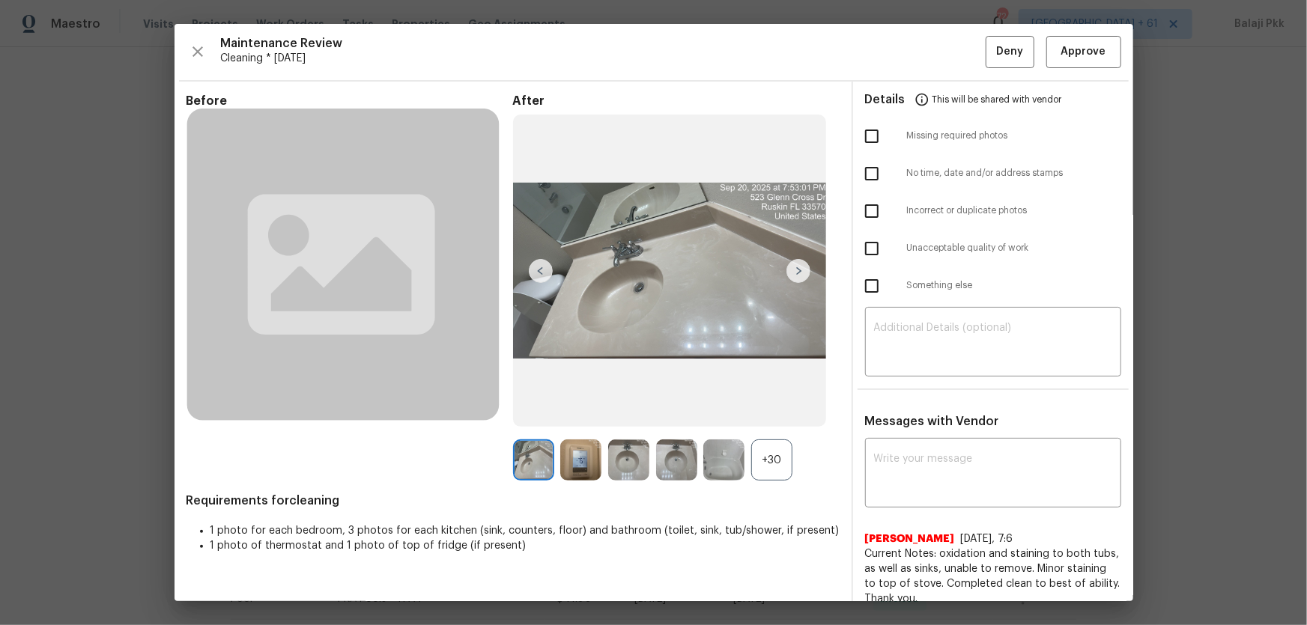
click at [765, 413] on div "+30" at bounding box center [771, 460] width 41 height 41
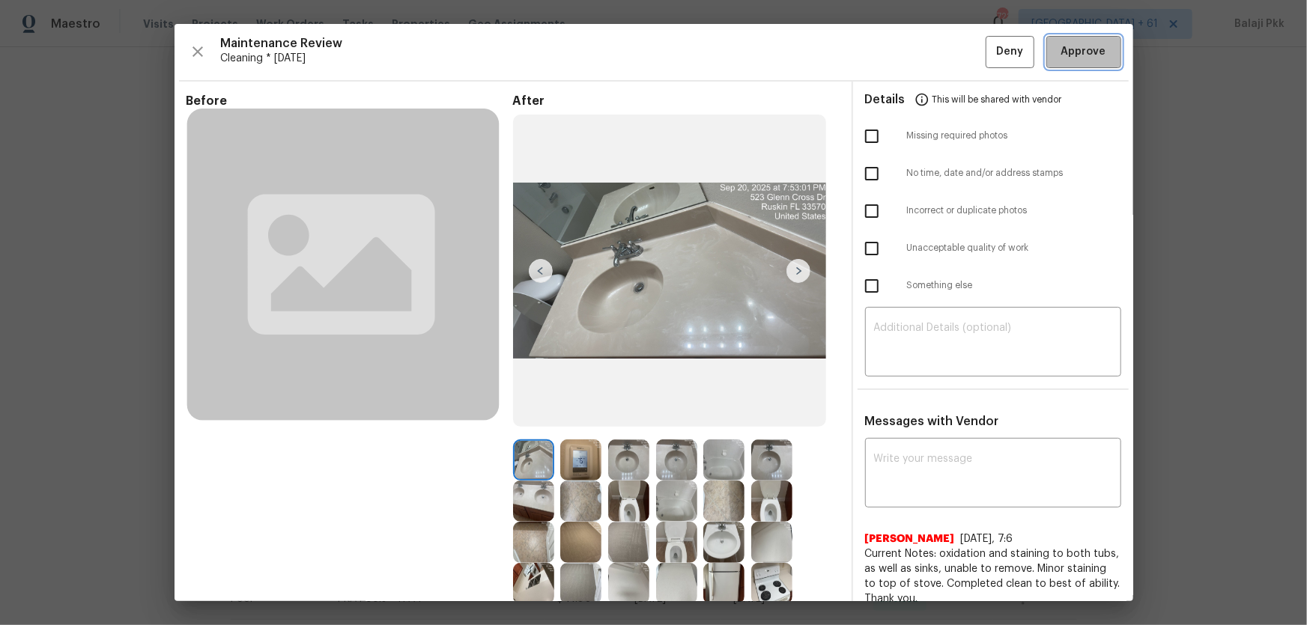
click at [929, 55] on span "Approve" at bounding box center [1083, 52] width 45 height 19
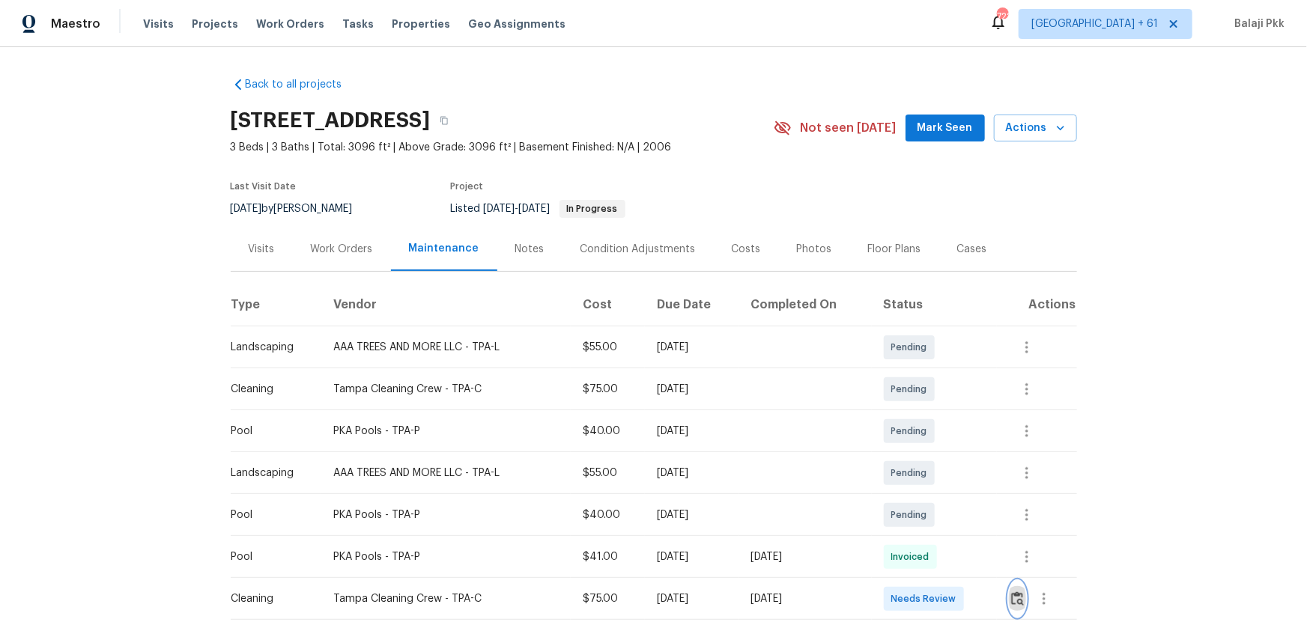
click at [1013, 454] on img "button" at bounding box center [1017, 599] width 13 height 14
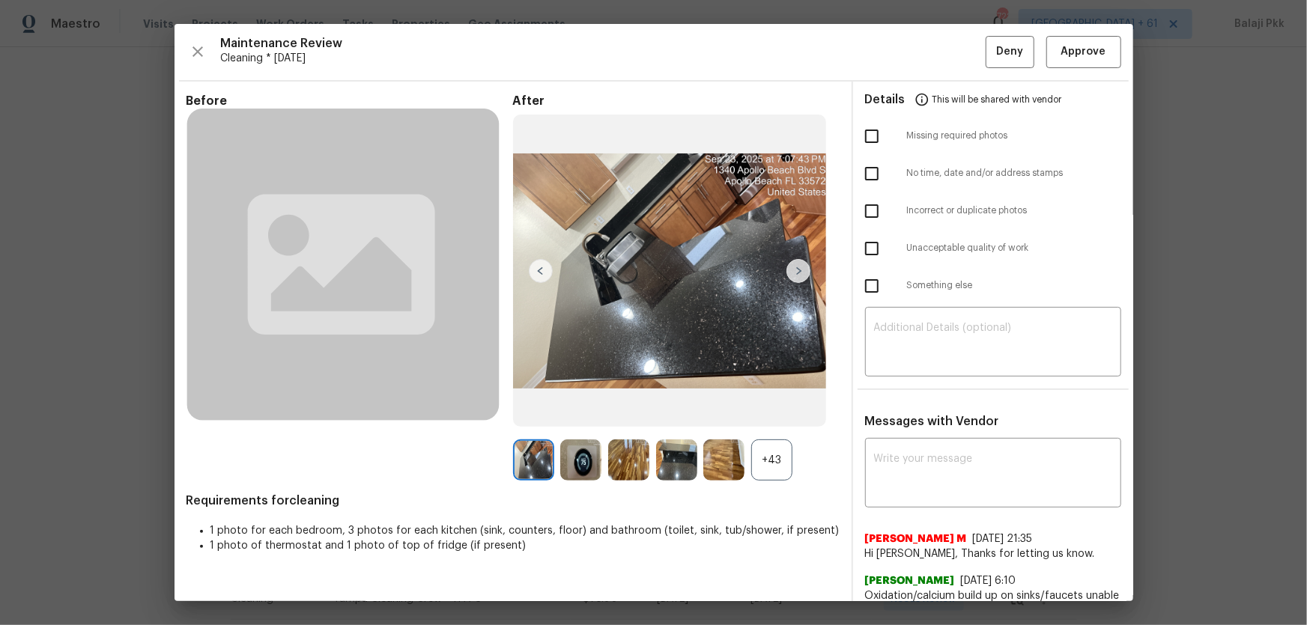
click at [771, 454] on div "+43" at bounding box center [771, 460] width 41 height 41
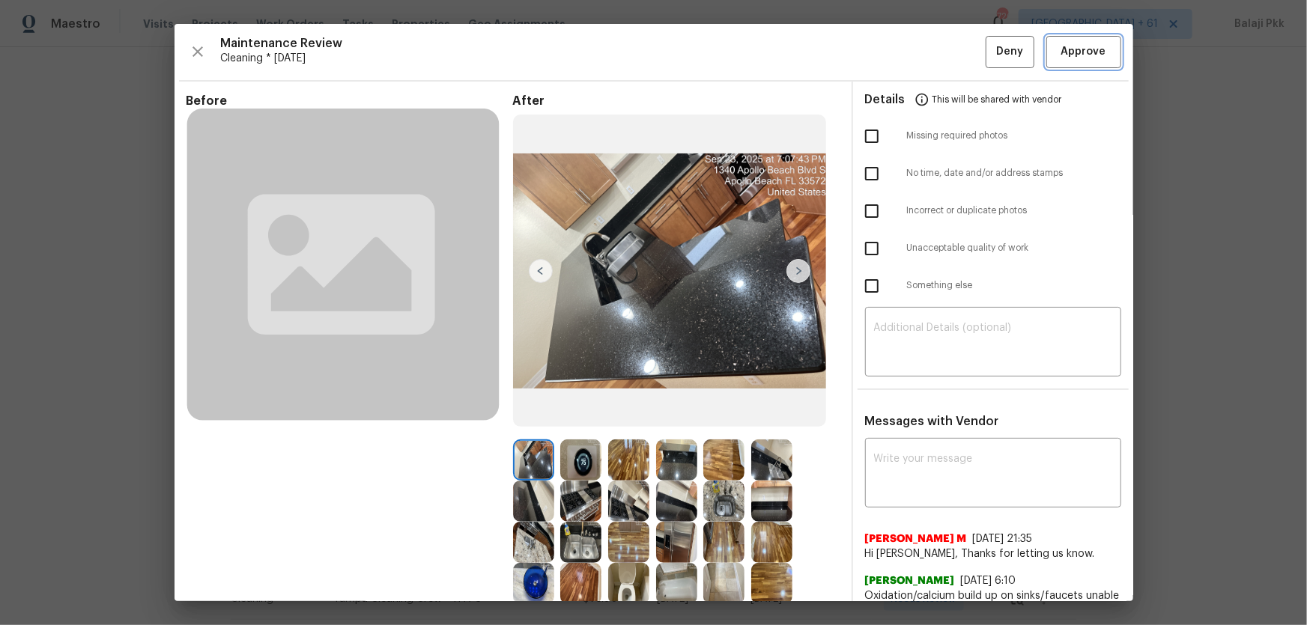
click at [1022, 46] on span "Approve" at bounding box center [1083, 52] width 45 height 19
